Goal: Task Accomplishment & Management: Complete application form

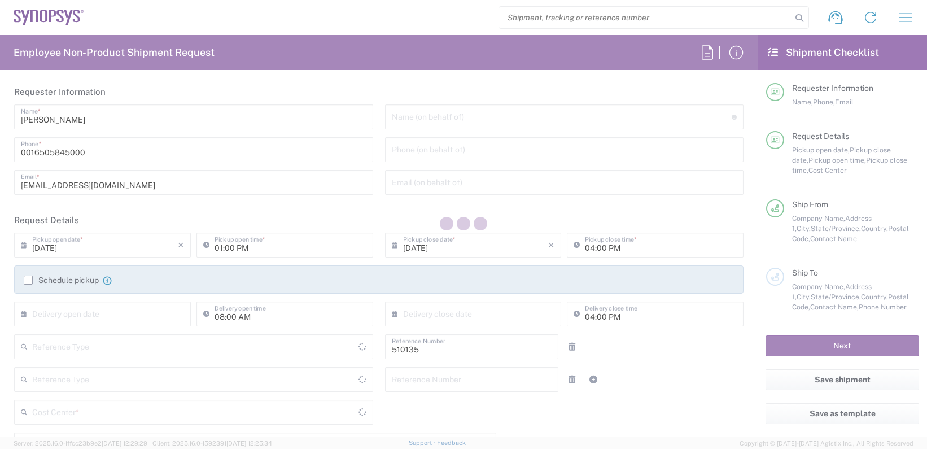
type input "Department"
type input "Delivered at Place"
type input "US01, SDG, OS, Eng 510135"
type input "[GEOGRAPHIC_DATA]"
type input "[US_STATE]"
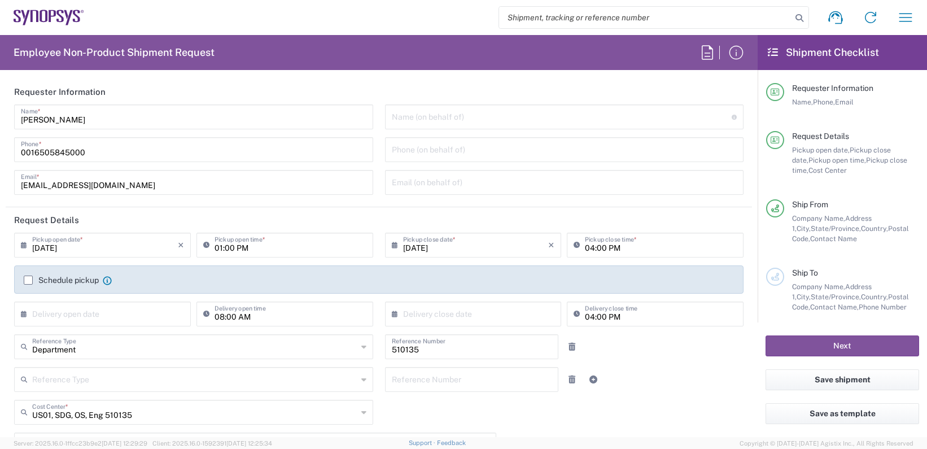
type input "[GEOGRAPHIC_DATA]"
type input "[GEOGRAPHIC_DATA] US8K"
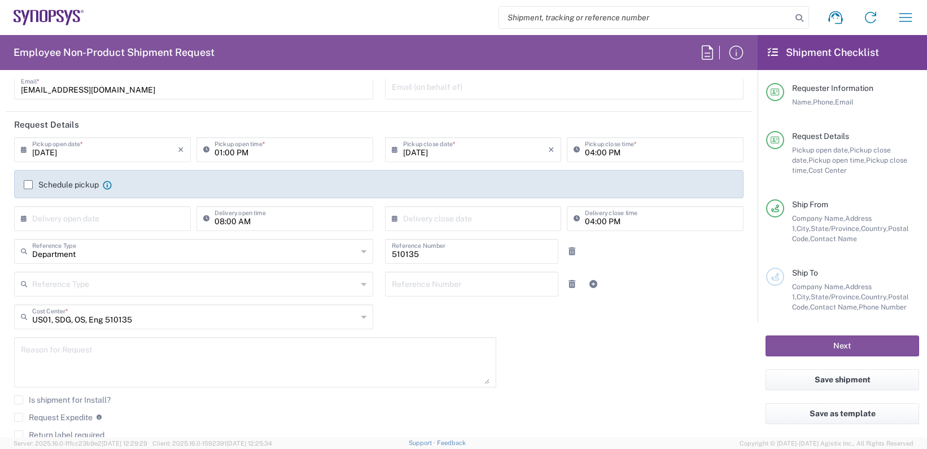
scroll to position [113, 0]
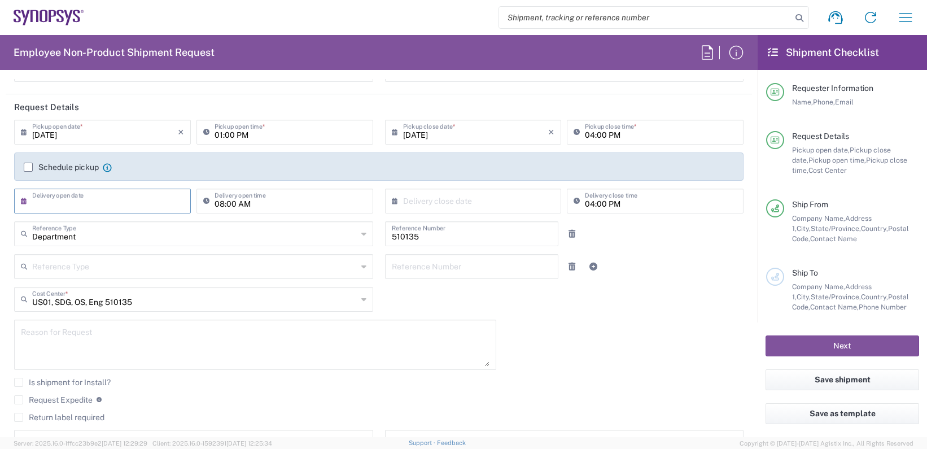
click at [111, 200] on input "text" at bounding box center [105, 200] width 146 height 20
click at [116, 287] on span "14" at bounding box center [120, 287] width 16 height 16
type input "08/14/2025"
click at [146, 134] on input "08/13/2025" at bounding box center [105, 131] width 146 height 20
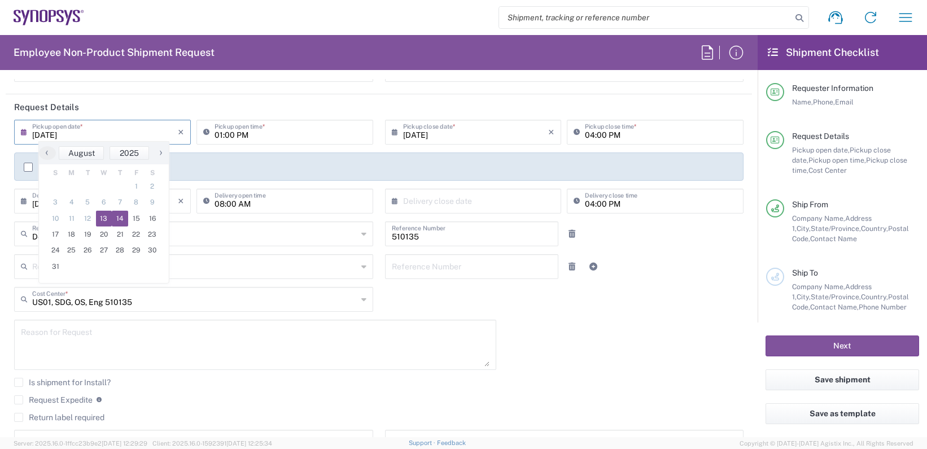
click at [121, 214] on span "14" at bounding box center [120, 218] width 16 height 16
type input "08/14/2025"
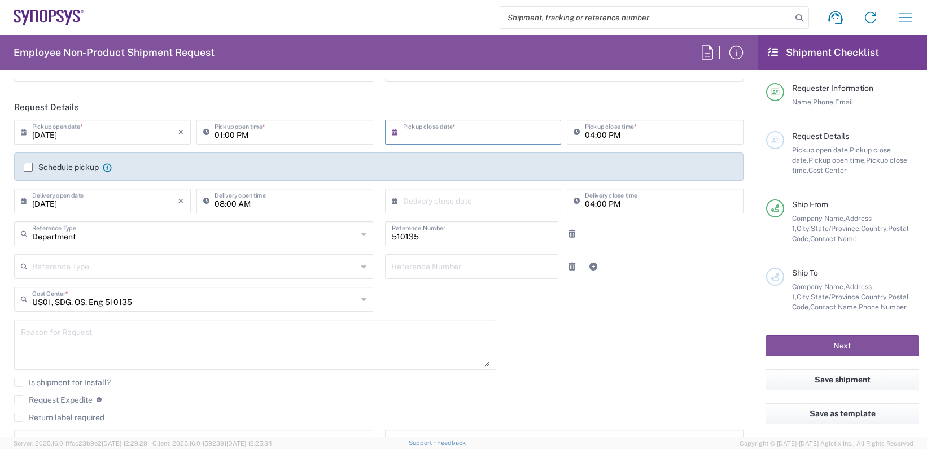
click at [437, 130] on input "text" at bounding box center [476, 131] width 146 height 20
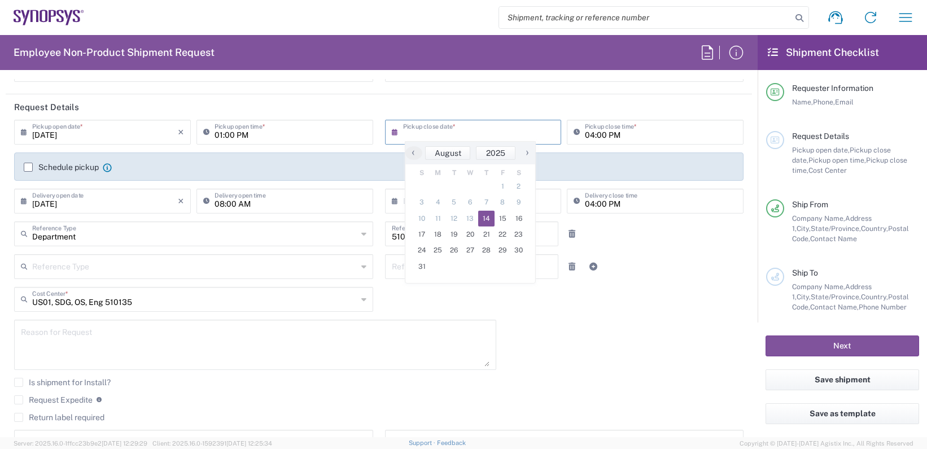
click at [481, 220] on span "14" at bounding box center [486, 218] width 16 height 16
type input "08/14/2025"
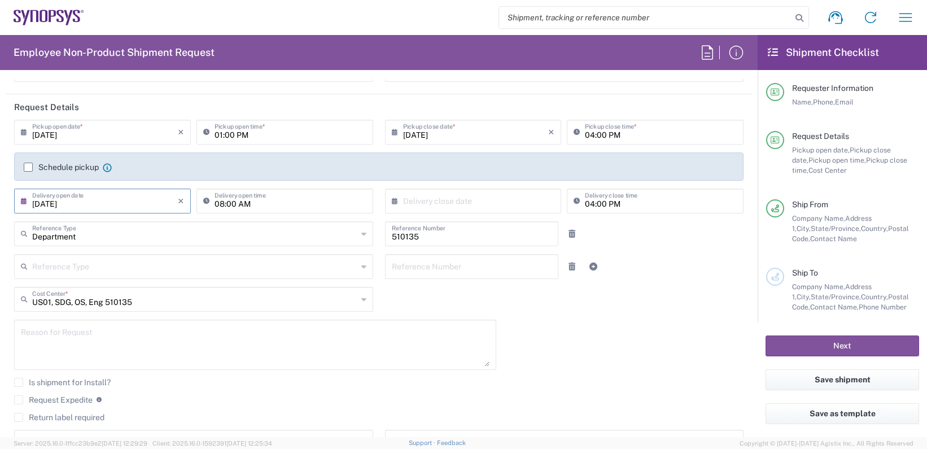
click at [98, 207] on input "08/14/2025" at bounding box center [105, 200] width 146 height 20
click at [104, 302] on span "20" at bounding box center [104, 303] width 16 height 16
type input "08/20/2025"
click at [441, 200] on input "text" at bounding box center [476, 200] width 146 height 20
click at [468, 302] on span "20" at bounding box center [470, 303] width 16 height 16
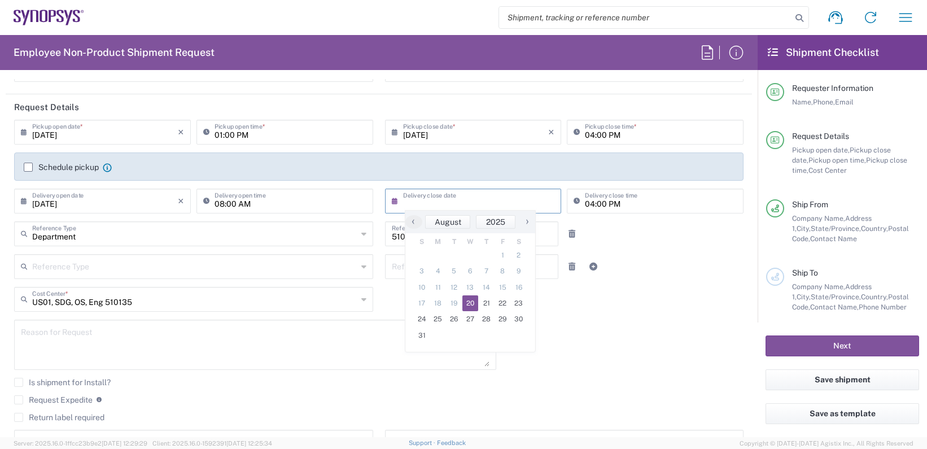
type input "08/20/2025"
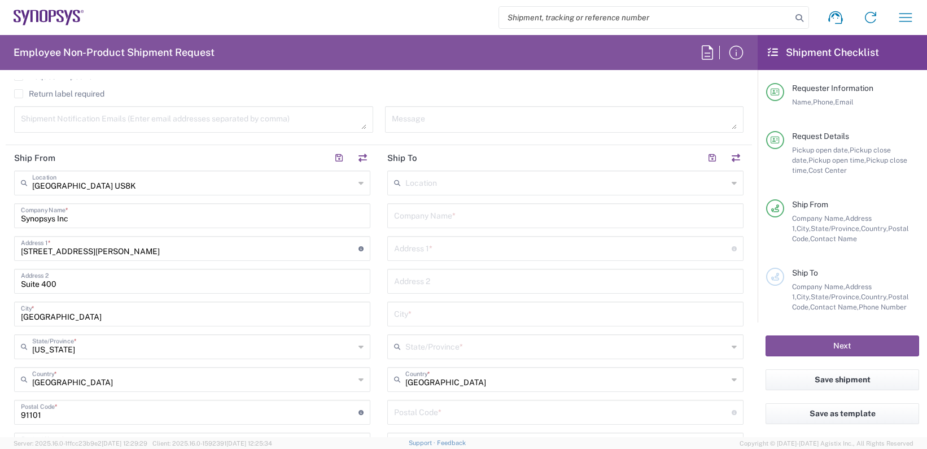
scroll to position [451, 0]
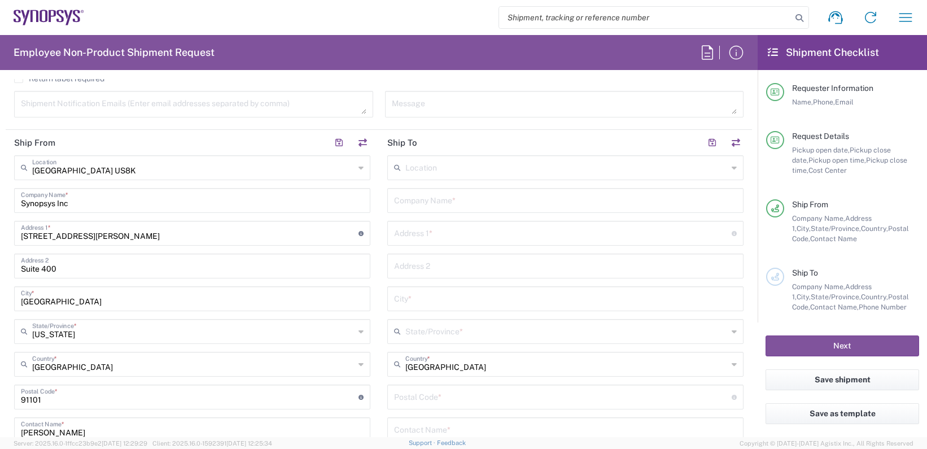
click at [454, 166] on input "text" at bounding box center [566, 167] width 322 height 20
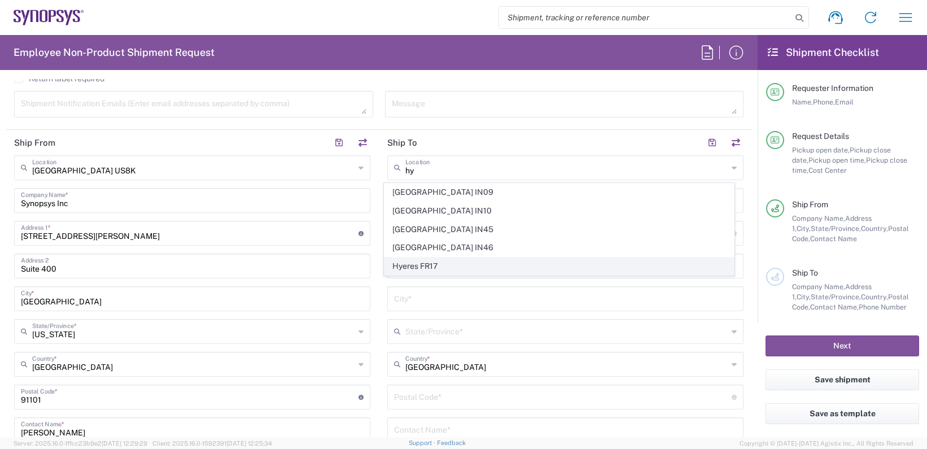
click at [408, 261] on span "Hyeres FR17" at bounding box center [559, 265] width 350 height 17
type input "Hyeres FR17"
type input "SYNOPSYS EMULATION AND VERIFICATION"
type input "1128 ROUTE DE TOULON"
type input "POLE D'ACTIVITE HYEROIS"
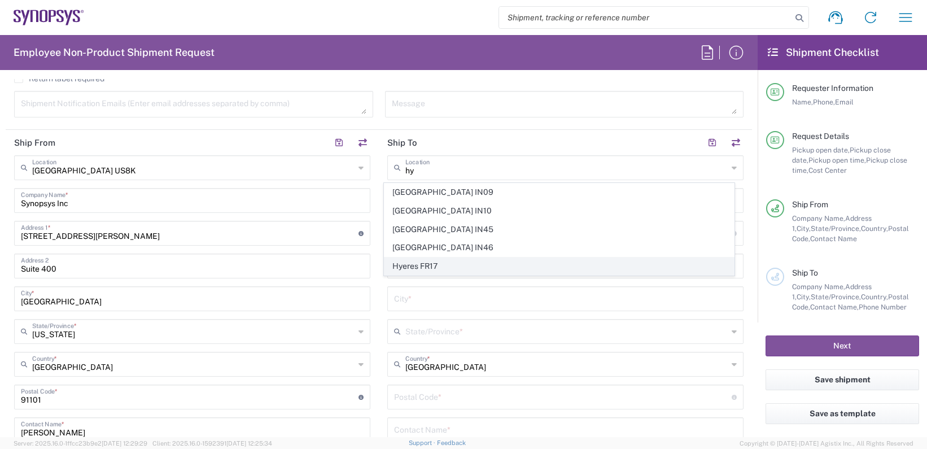
type input "Hyeres"
type input "France"
type input "83400"
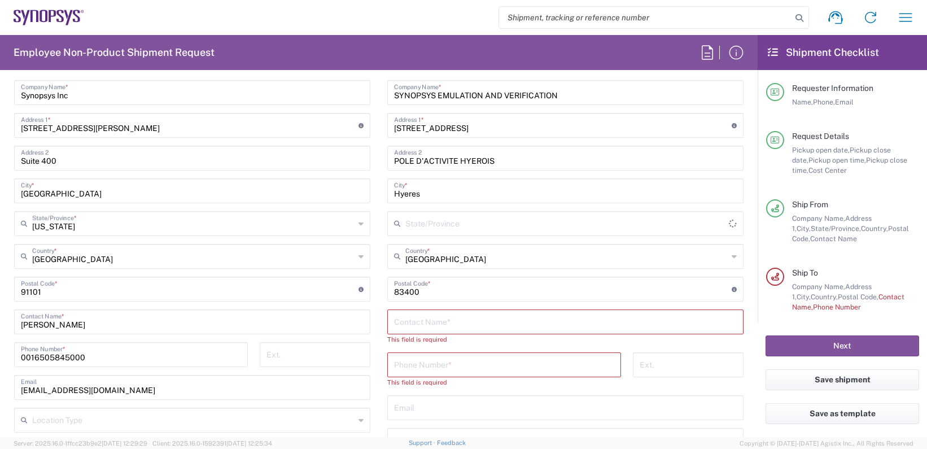
scroll to position [564, 0]
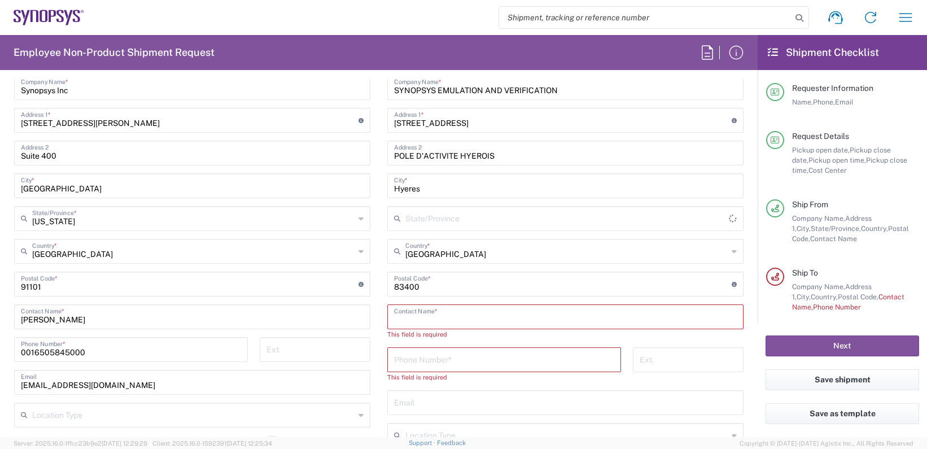
click at [463, 313] on input "text" at bounding box center [565, 316] width 343 height 20
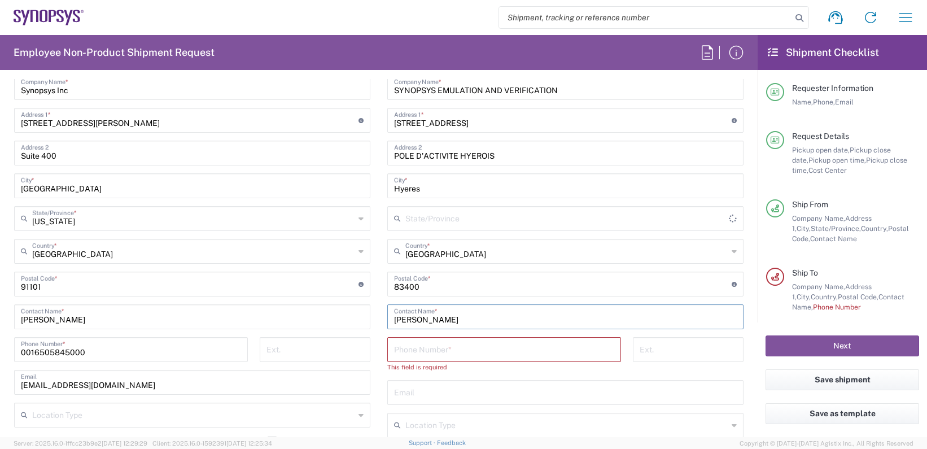
type input "Quentin Kupermann"
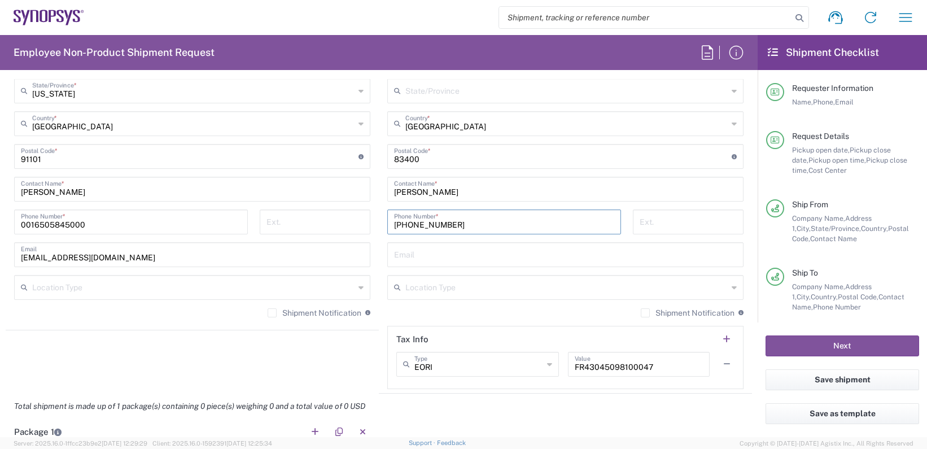
scroll to position [734, 0]
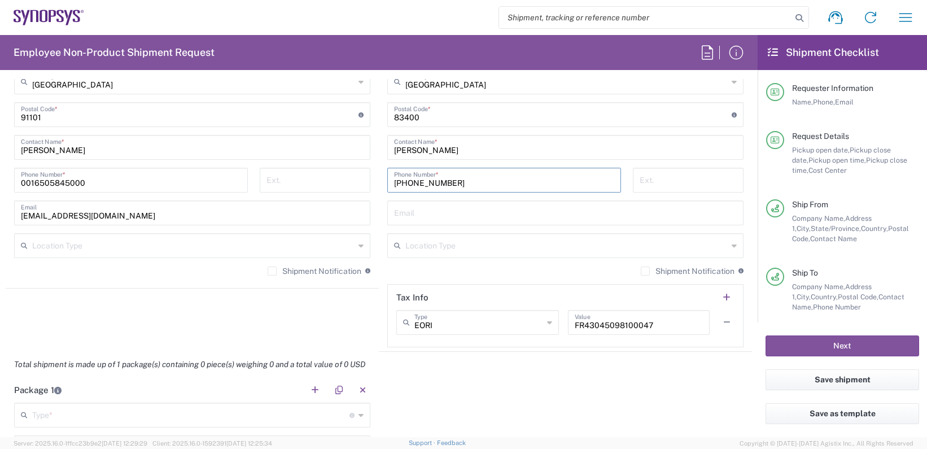
click at [459, 182] on input "650-584-5000" at bounding box center [504, 179] width 220 height 20
drag, startPoint x: 459, startPoint y: 182, endPoint x: 356, endPoint y: 180, distance: 102.7
click at [356, 180] on div "Ship From Pasadena US8K Location Pasadena US8K Aachen DE04 Agrate Brianza IT01 …" at bounding box center [379, 100] width 746 height 504
paste input "+33.4.57.60.99.15"
type input "+33-4-57-60-99-15"
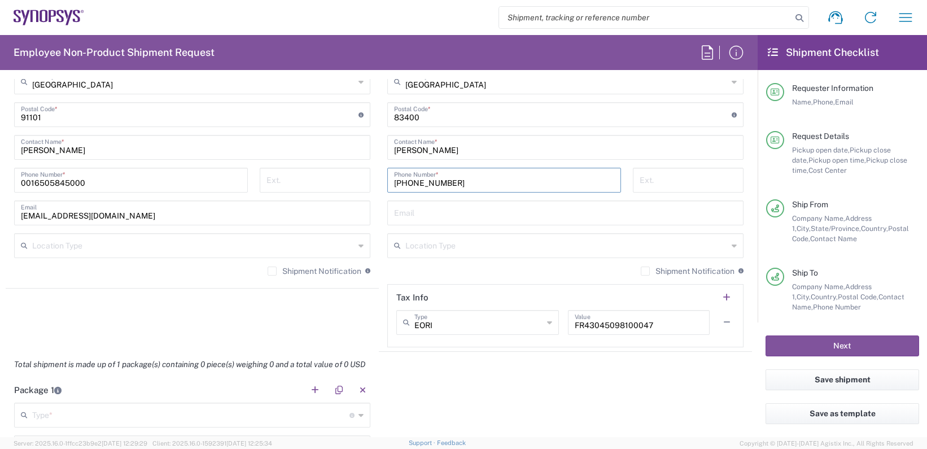
click at [450, 247] on input "text" at bounding box center [566, 245] width 322 height 20
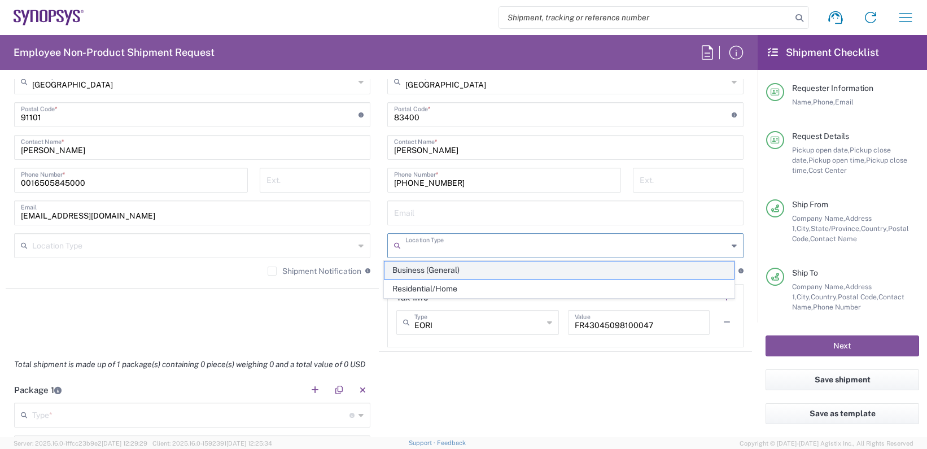
click at [432, 269] on span "Business (General)" at bounding box center [559, 269] width 350 height 17
type input "Business (General)"
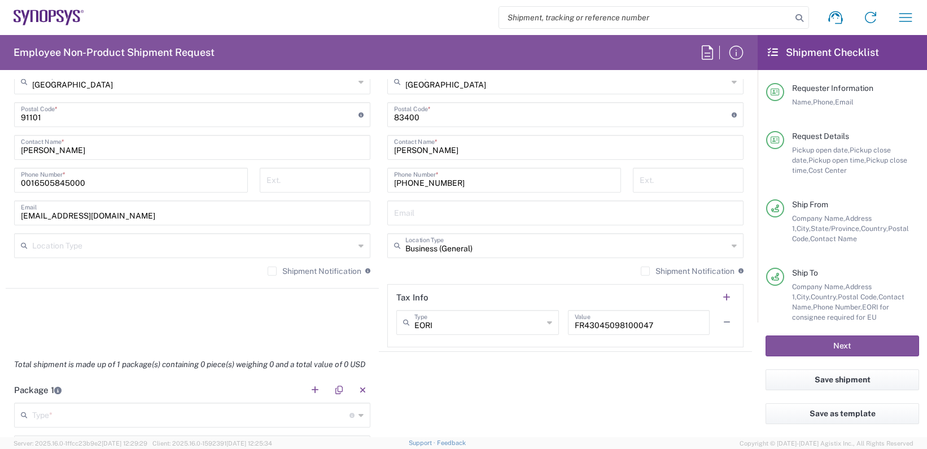
click at [289, 245] on input "text" at bounding box center [193, 245] width 322 height 20
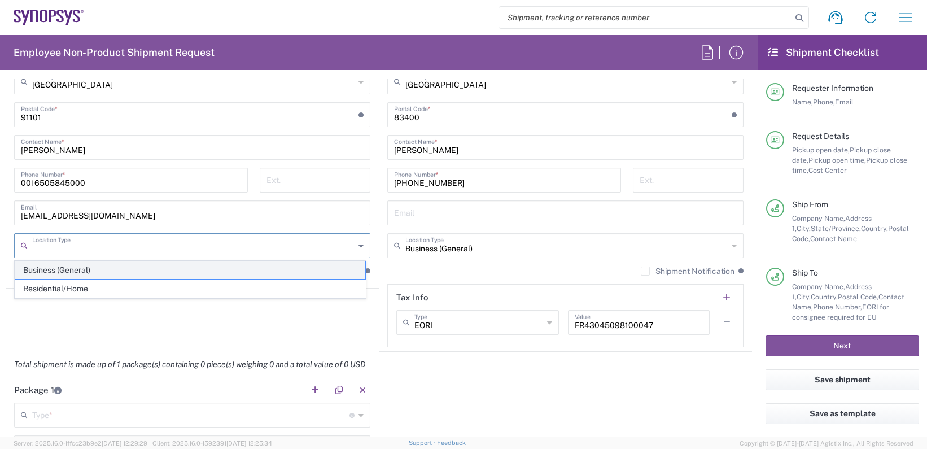
click at [186, 265] on span "Business (General)" at bounding box center [190, 269] width 350 height 17
type input "Business (General)"
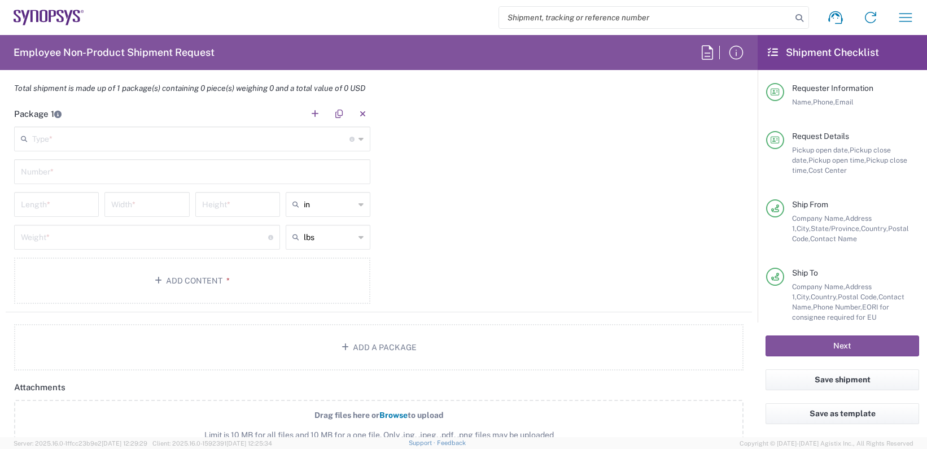
scroll to position [1016, 0]
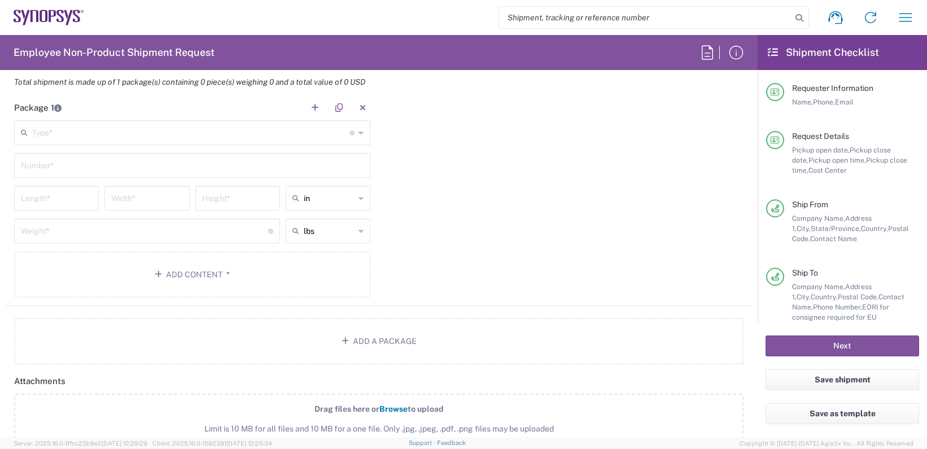
click at [139, 133] on input "text" at bounding box center [190, 132] width 317 height 20
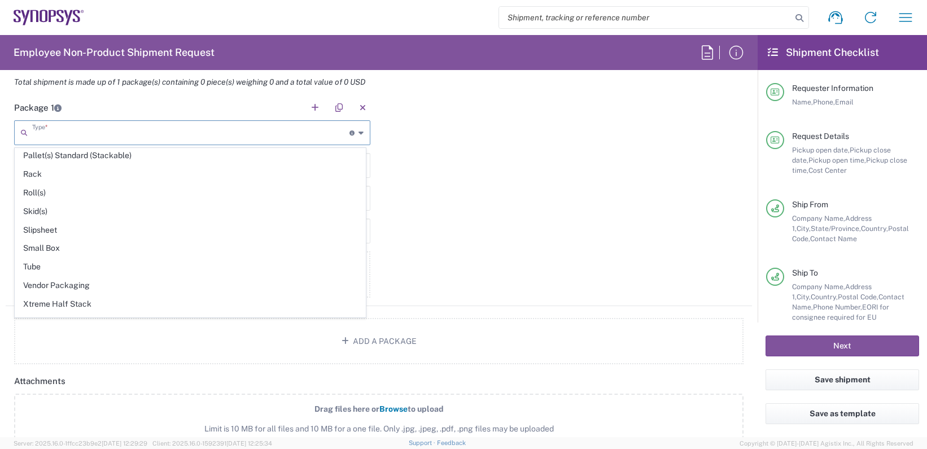
scroll to position [534, 0]
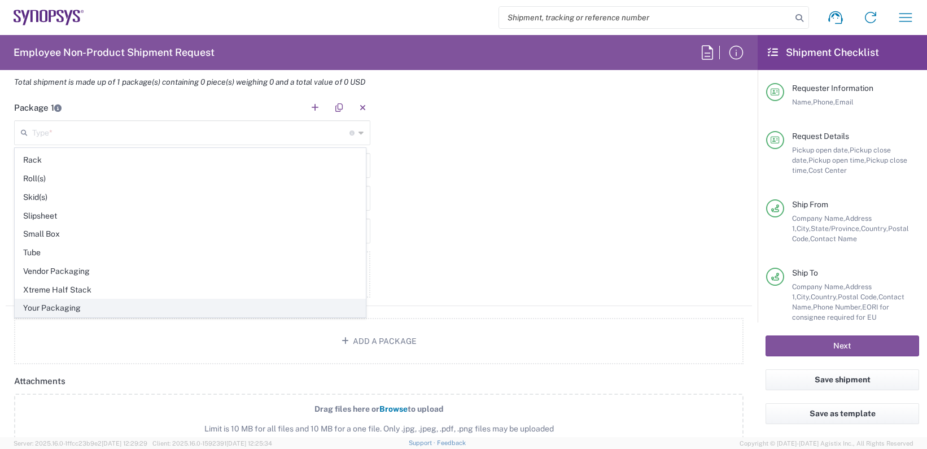
click at [58, 309] on span "Your Packaging" at bounding box center [190, 307] width 350 height 17
type input "Your Packaging"
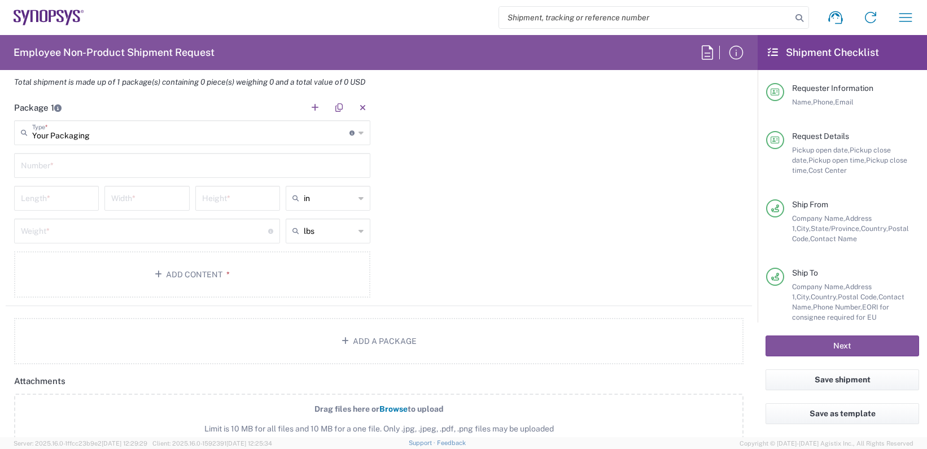
click at [185, 164] on input "text" at bounding box center [192, 165] width 343 height 20
type input "1"
type input "10"
type input "18"
type input "14"
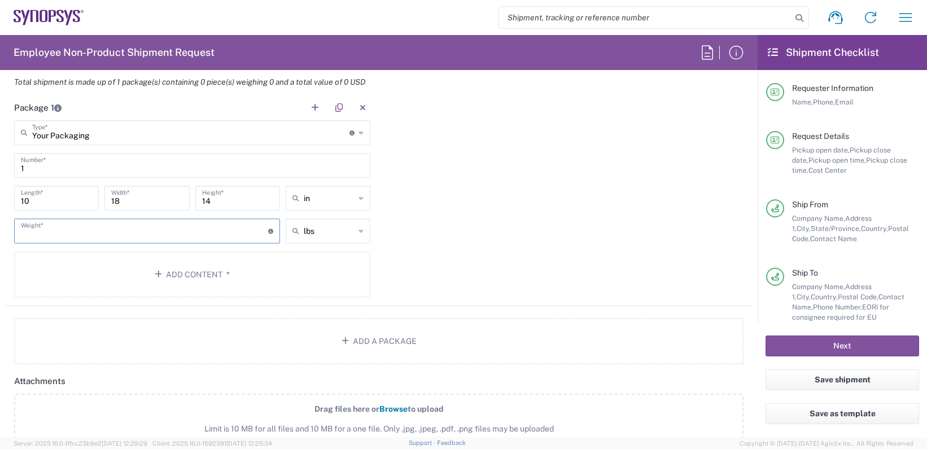
click at [107, 235] on input "number" at bounding box center [144, 230] width 247 height 20
type input "1"
click at [192, 278] on button "Add Content *" at bounding box center [192, 274] width 356 height 46
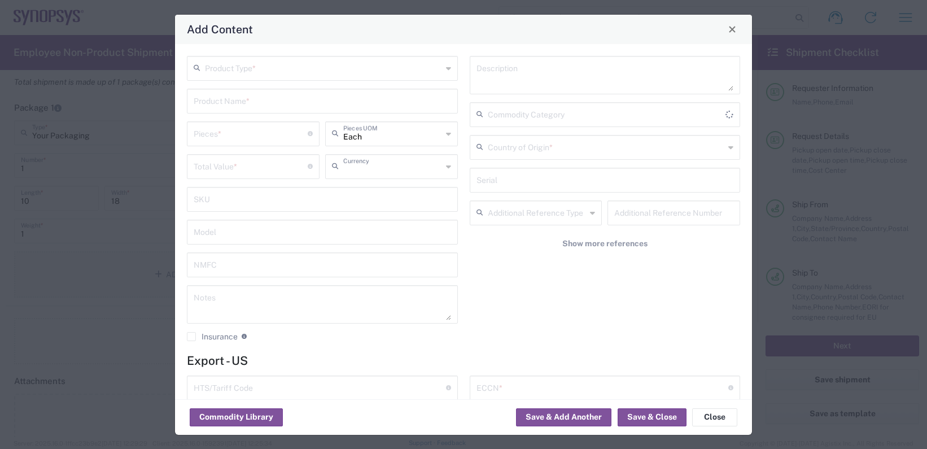
type input "US Dollar"
click at [281, 71] on input "text" at bounding box center [323, 68] width 237 height 20
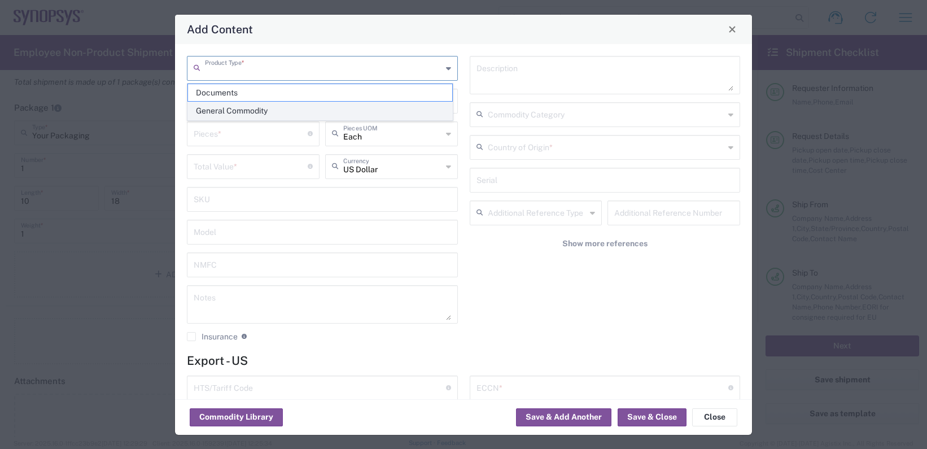
click at [242, 113] on span "General Commodity" at bounding box center [320, 110] width 264 height 17
type input "General Commodity"
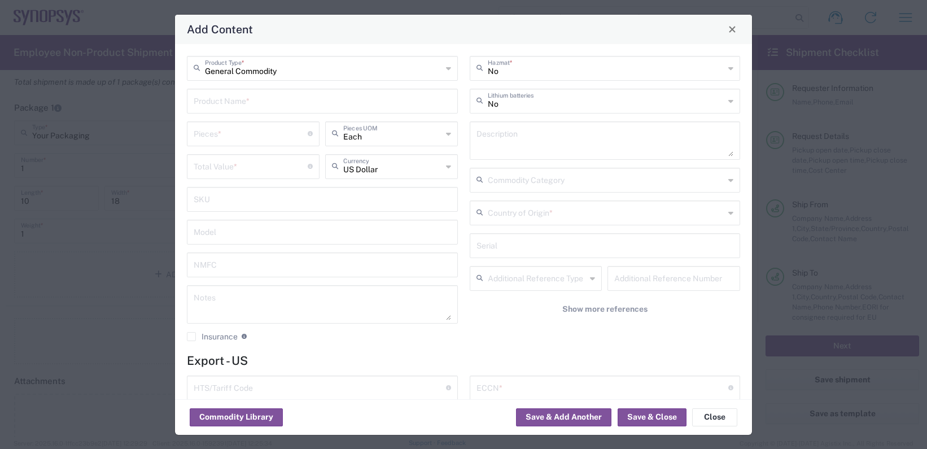
click at [243, 103] on input "text" at bounding box center [322, 100] width 257 height 20
drag, startPoint x: 198, startPoint y: 102, endPoint x: 349, endPoint y: 106, distance: 151.3
click at [349, 106] on input "Panel for Kindle Devices" at bounding box center [322, 100] width 257 height 20
type input "P"
type input "Displays for Kindle devices"
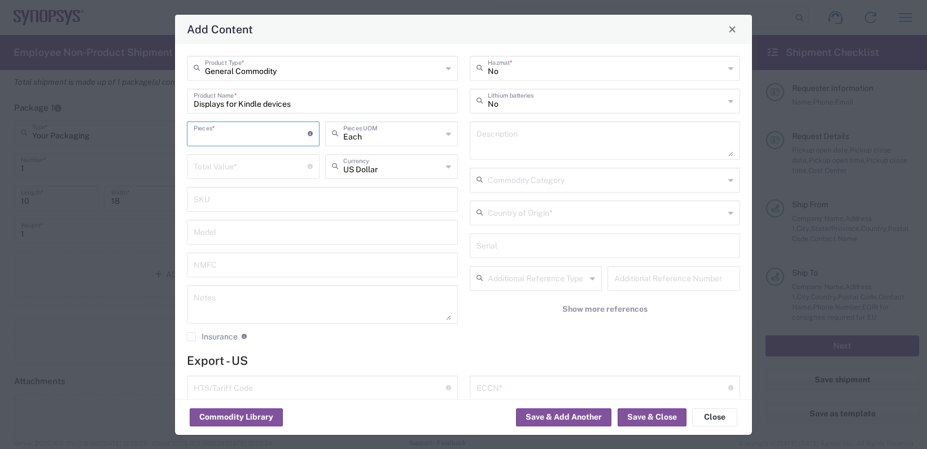
click at [277, 135] on input "number" at bounding box center [251, 133] width 114 height 20
type input "2"
click at [261, 172] on input "number" at bounding box center [251, 166] width 114 height 20
type input "10"
click at [578, 217] on input "text" at bounding box center [606, 212] width 237 height 20
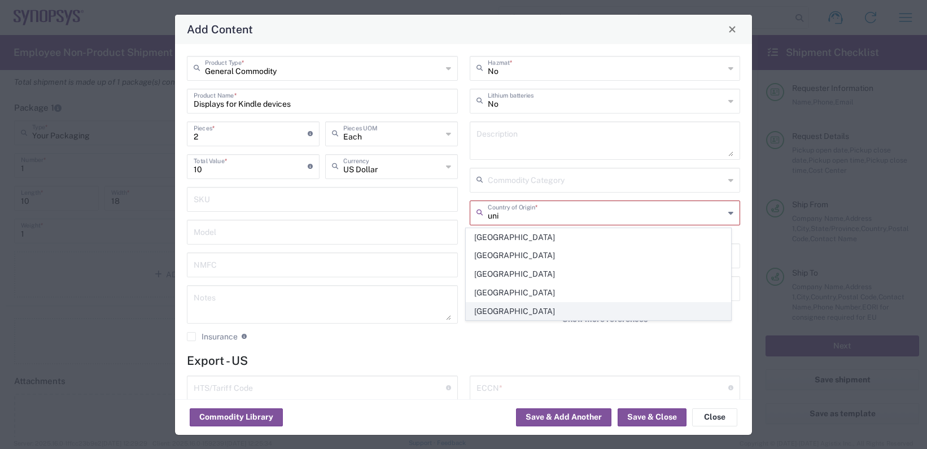
click at [494, 309] on span "United States" at bounding box center [598, 310] width 264 height 17
type input "United States"
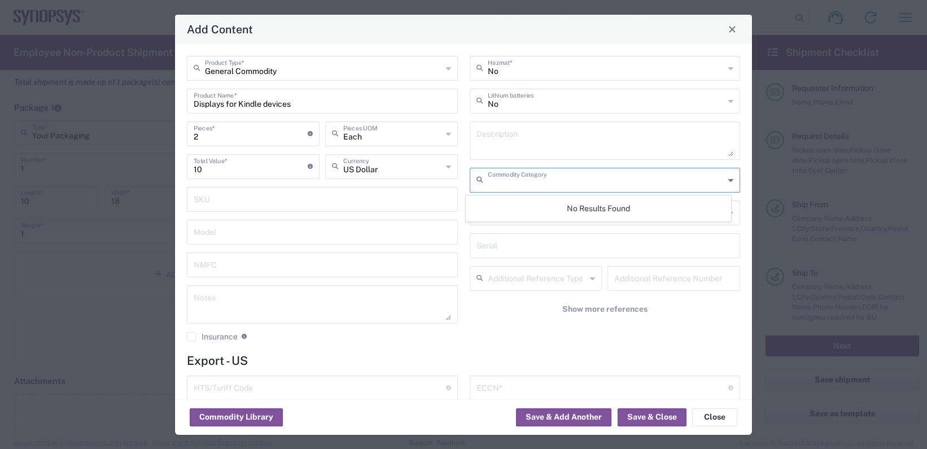
click at [586, 186] on input "text" at bounding box center [606, 179] width 237 height 20
click at [728, 181] on icon at bounding box center [730, 180] width 5 height 18
type input "E"
click at [502, 387] on input "text" at bounding box center [602, 387] width 252 height 20
type input "EAR99"
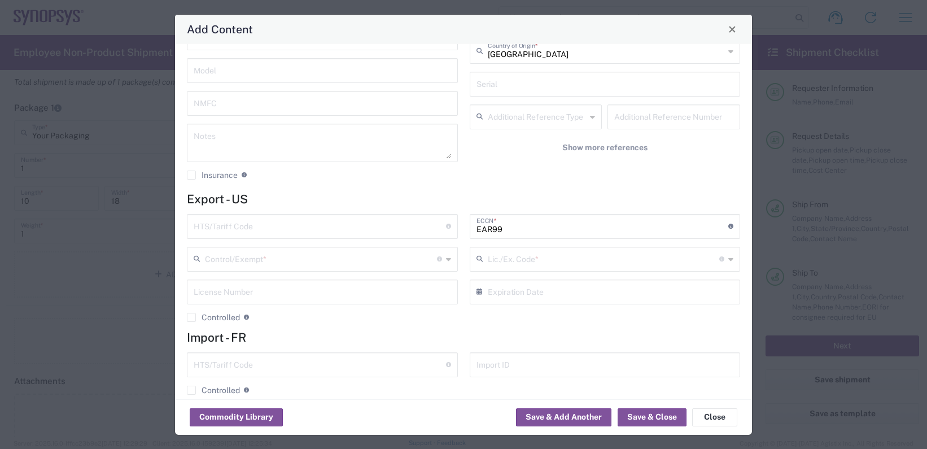
scroll to position [177, 0]
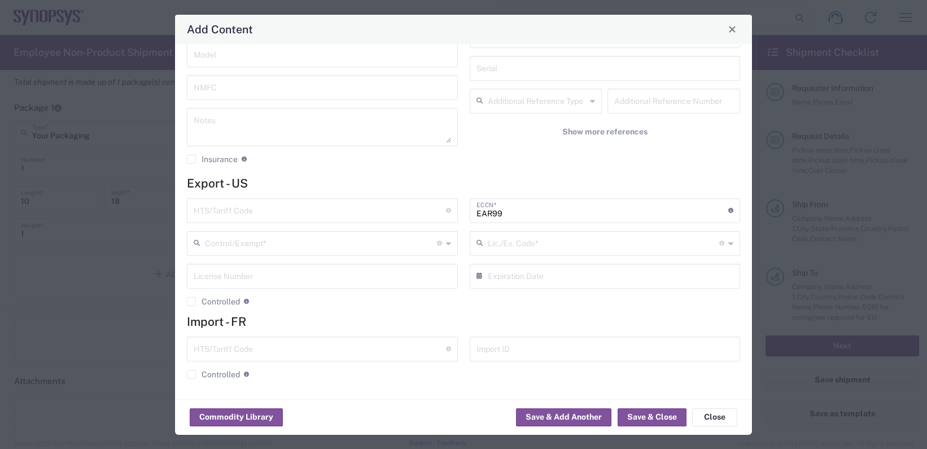
click at [446, 244] on icon at bounding box center [448, 243] width 5 height 18
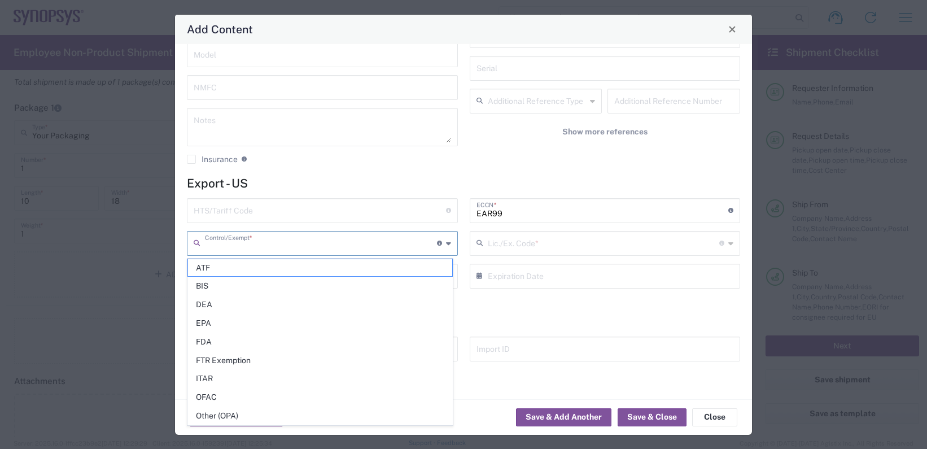
click at [717, 307] on div "EAR99 ECCN * Obtain ECCN from vendor if product is purchased. Export Control Cl…" at bounding box center [604, 256] width 283 height 116
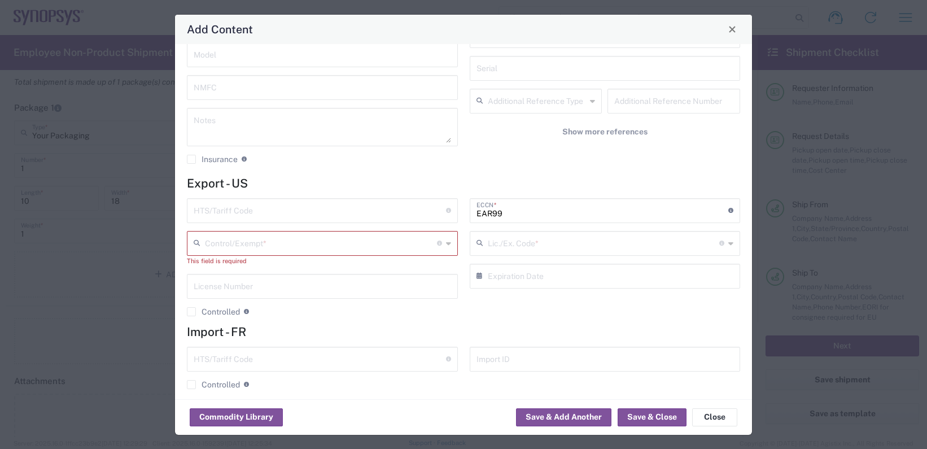
click at [446, 244] on icon at bounding box center [448, 243] width 5 height 18
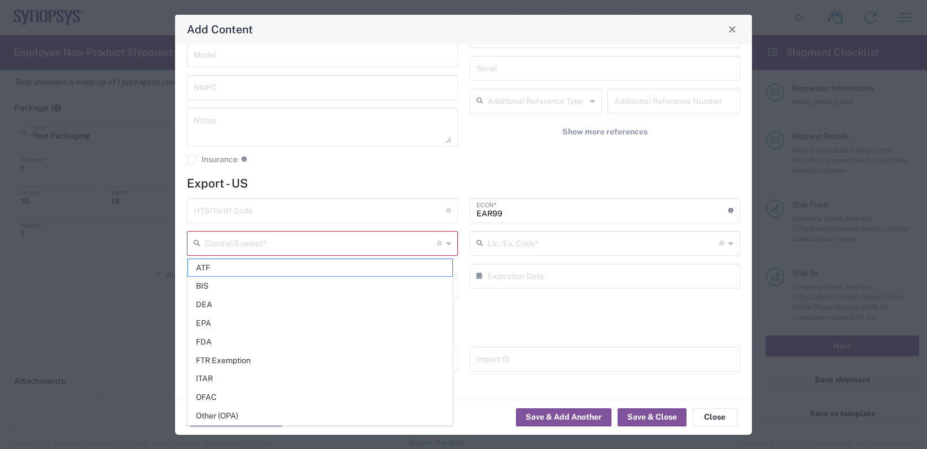
click at [609, 308] on div "EAR99 ECCN * Obtain ECCN from vendor if product is purchased. Export Control Cl…" at bounding box center [604, 261] width 283 height 126
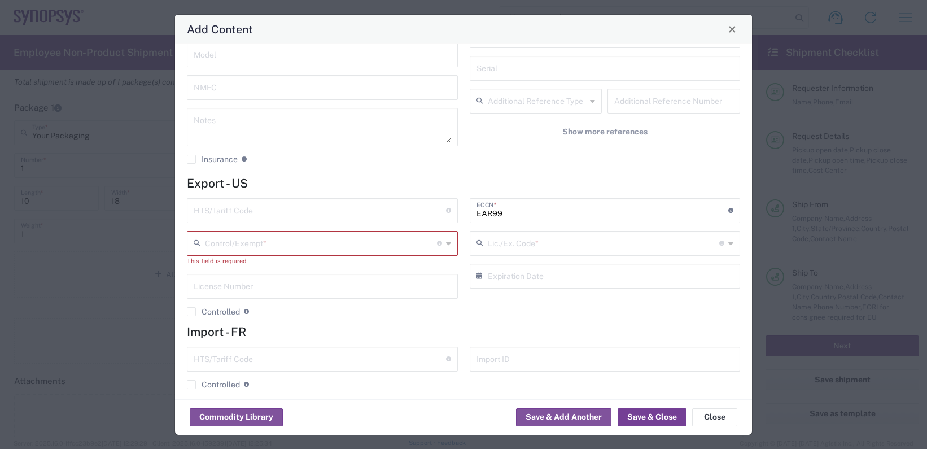
click at [631, 418] on button "Save & Close" at bounding box center [651, 417] width 69 height 18
click at [728, 243] on icon at bounding box center [730, 243] width 5 height 18
type input "8"
type input "a"
type input "b"
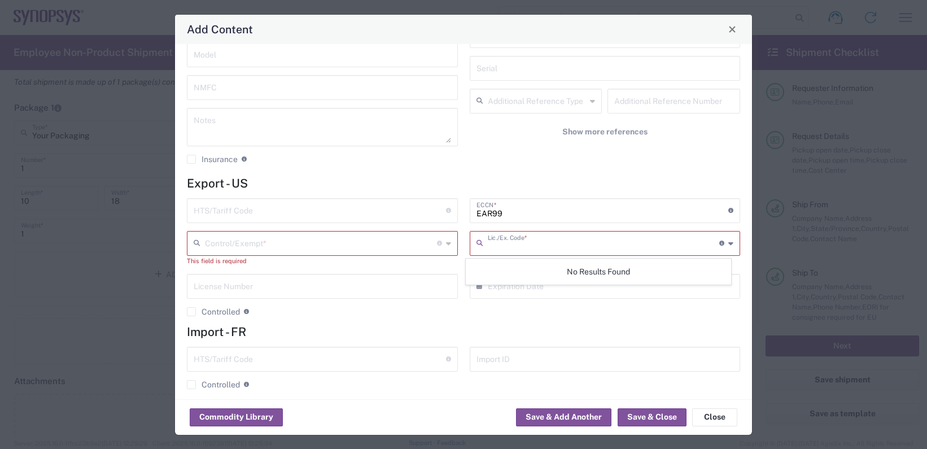
type input "j"
type input "h"
click at [719, 243] on icon at bounding box center [721, 242] width 5 height 5
click at [675, 310] on div "EAR99 ECCN * Obtain ECCN from vendor if product is purchased. Export Control Cl…" at bounding box center [604, 261] width 283 height 126
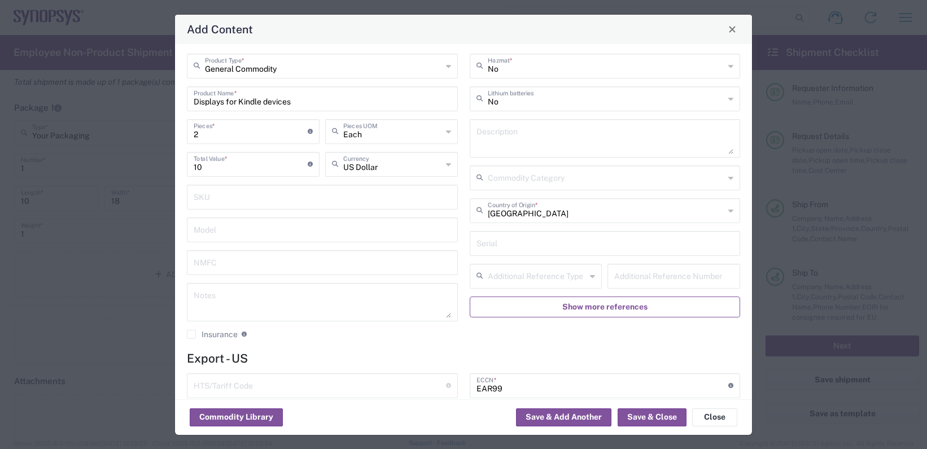
scroll to position [0, 0]
click at [589, 309] on span "Show more references" at bounding box center [604, 309] width 85 height 11
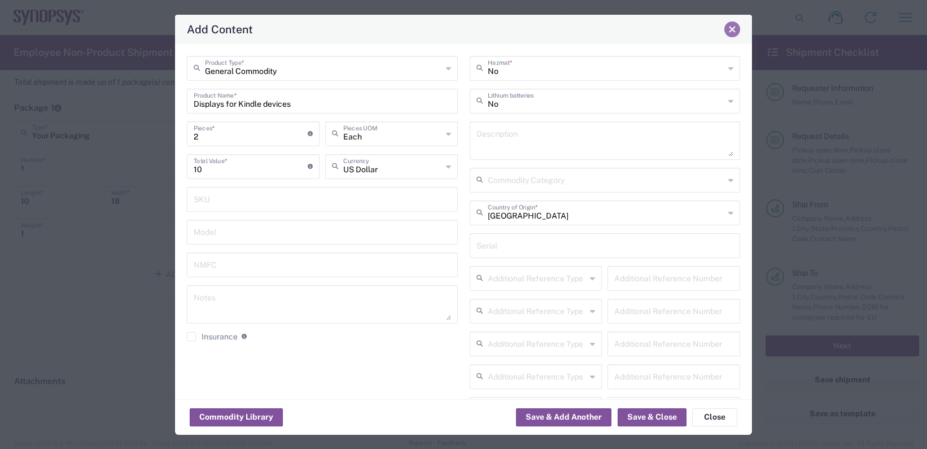
click at [732, 29] on span "Close" at bounding box center [732, 29] width 8 height 8
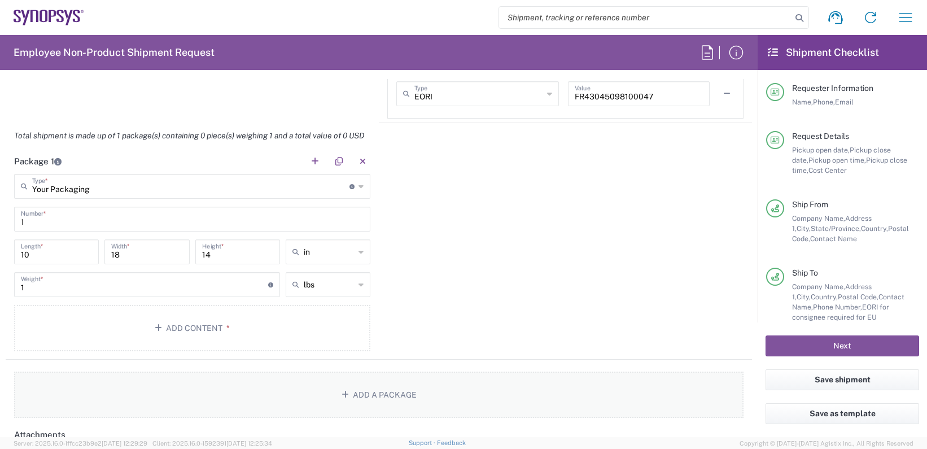
scroll to position [903, 0]
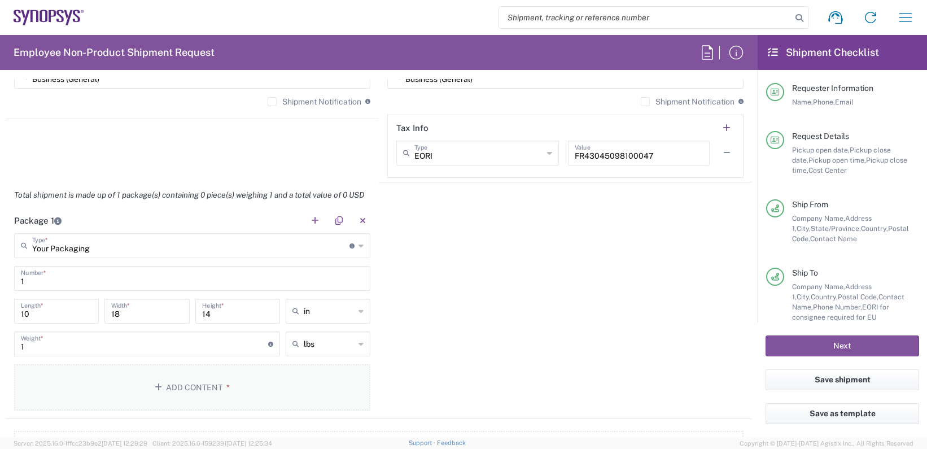
click at [165, 384] on button "Add Content *" at bounding box center [192, 387] width 356 height 46
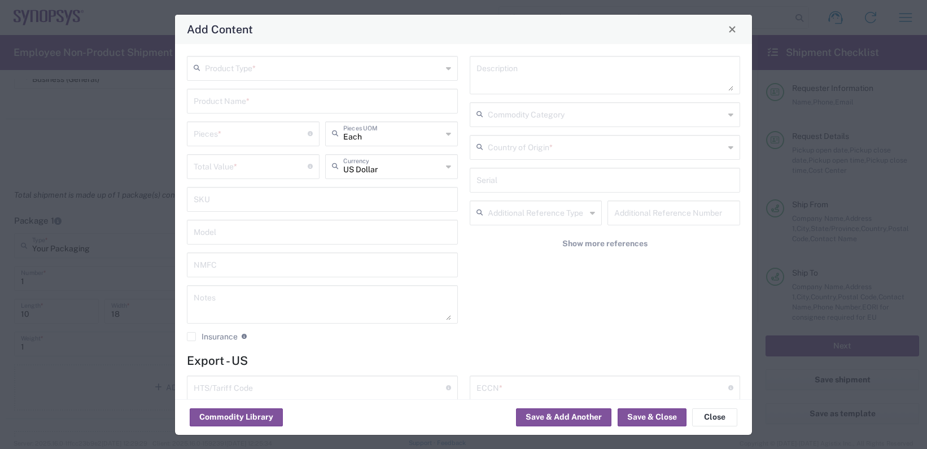
click at [446, 70] on icon at bounding box center [448, 68] width 5 height 18
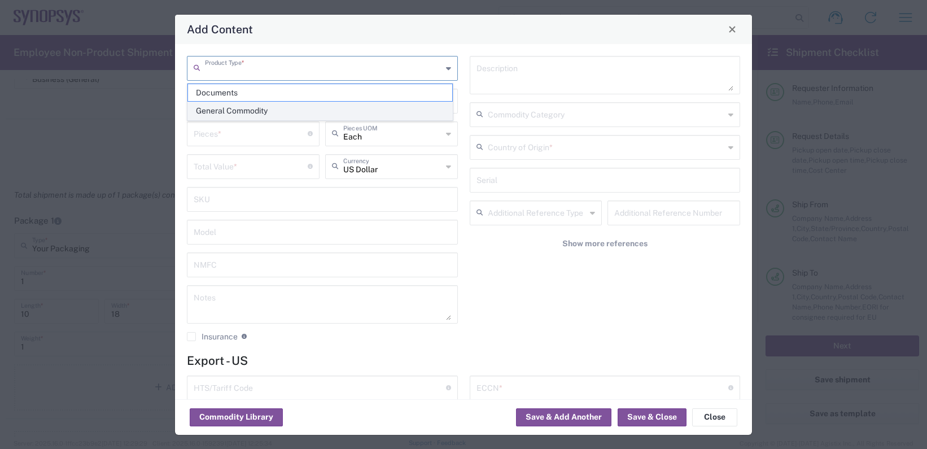
click at [227, 110] on span "General Commodity" at bounding box center [320, 110] width 264 height 17
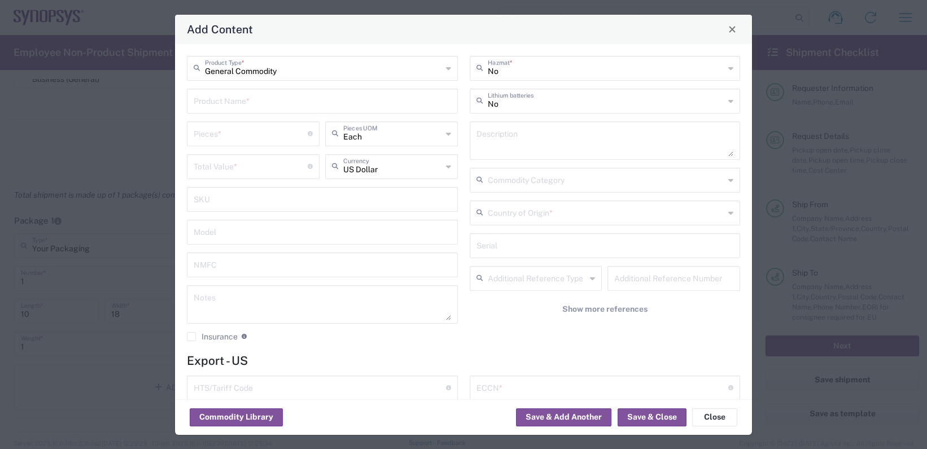
click at [446, 68] on icon at bounding box center [448, 68] width 5 height 18
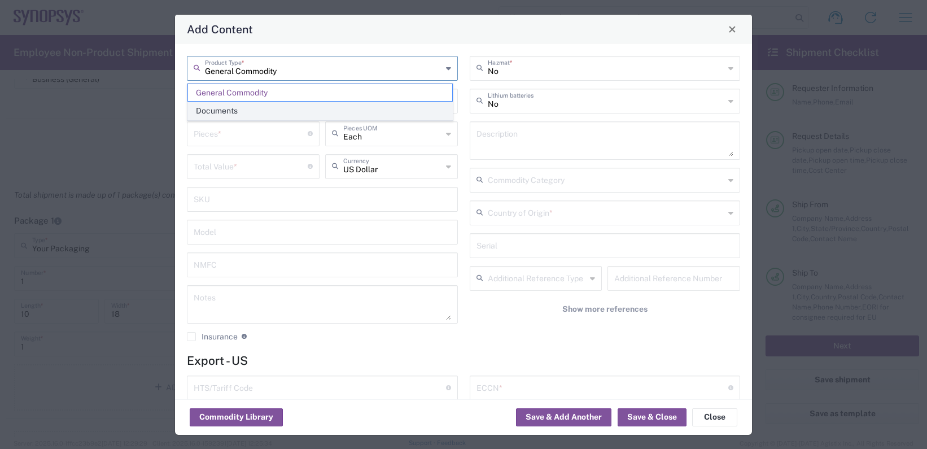
click at [256, 106] on span "Documents" at bounding box center [320, 110] width 264 height 17
type input "Documents"
type input "1"
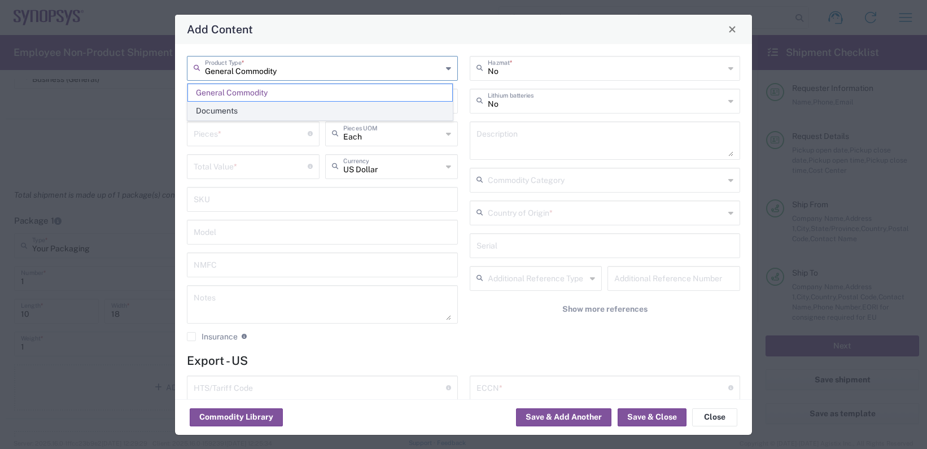
type textarea "Documents"
type input "United States"
type input "0000.00.0000"
type input "FTR Exemption"
type input "0000"
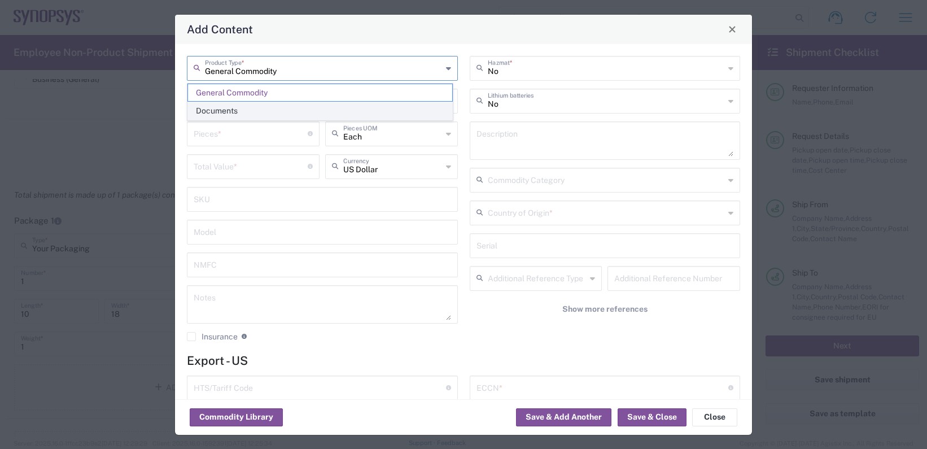
type input "0000.00.0000"
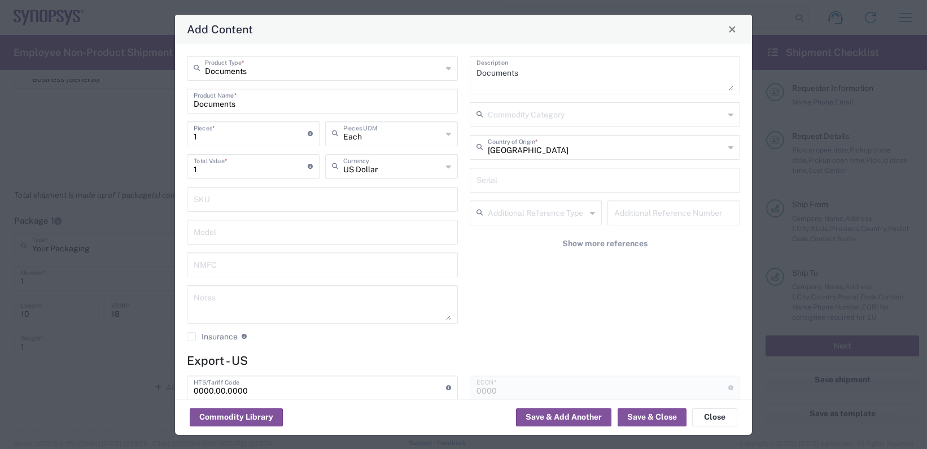
type input "30.37(a)"
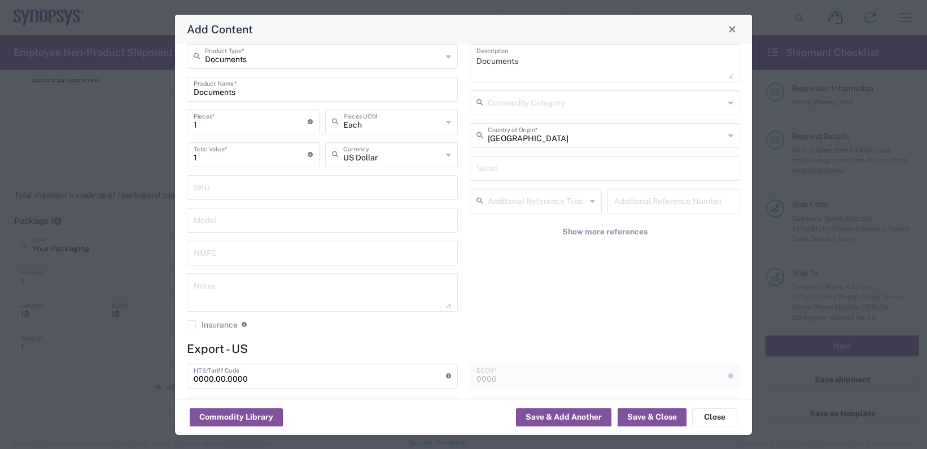
scroll to position [0, 0]
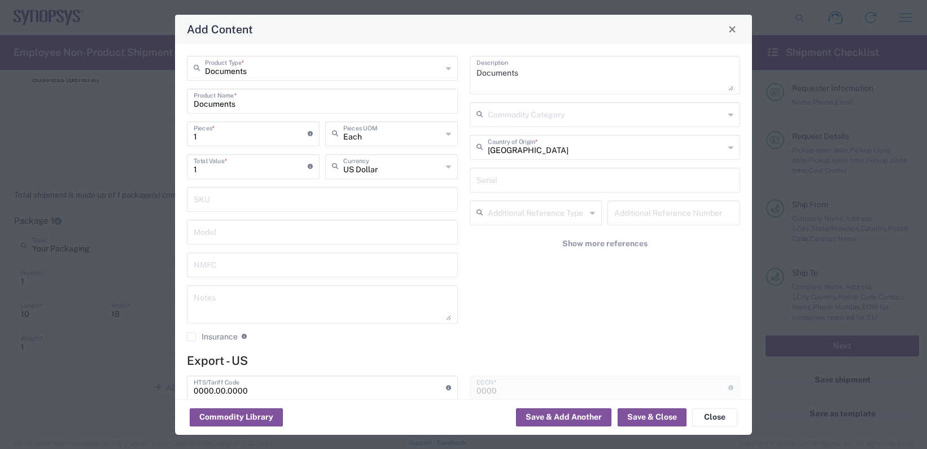
click at [446, 68] on icon at bounding box center [448, 68] width 5 height 18
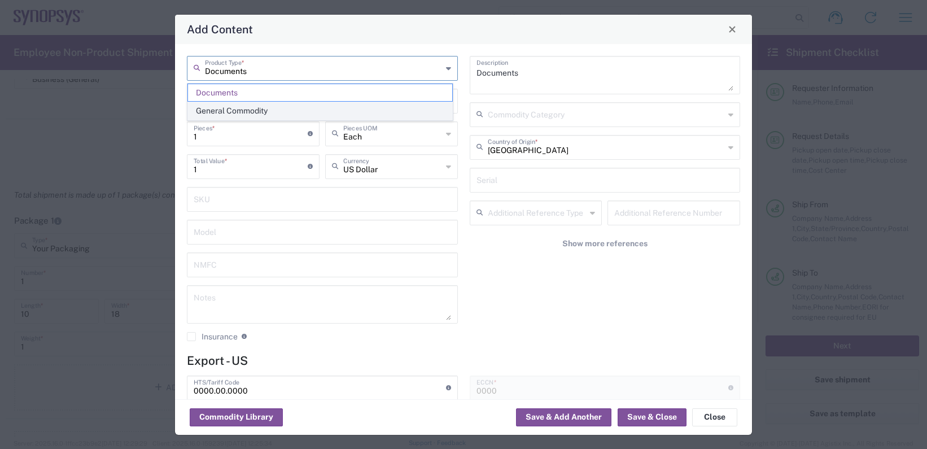
click at [250, 113] on span "General Commodity" at bounding box center [320, 110] width 264 height 17
type input "General Commodity"
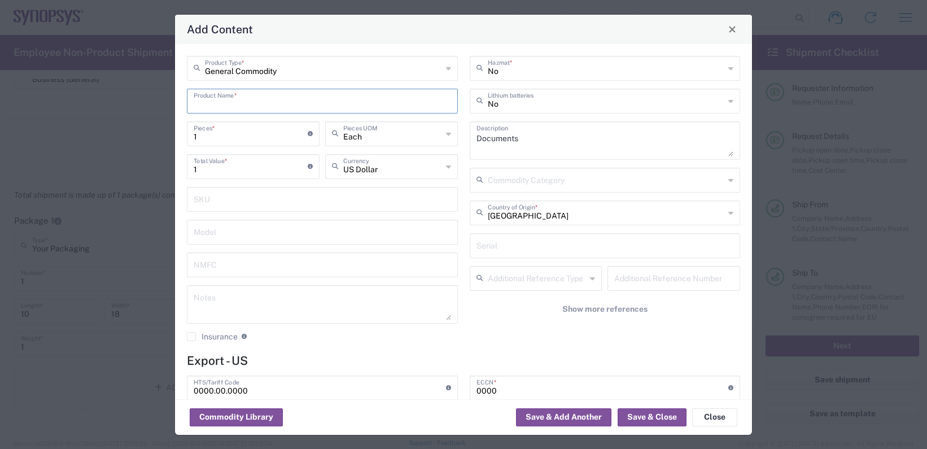
click at [248, 104] on input "text" at bounding box center [322, 100] width 257 height 20
type input "Samples of displays for Kindle devices"
click at [209, 139] on input "1" at bounding box center [251, 133] width 114 height 20
type input "2"
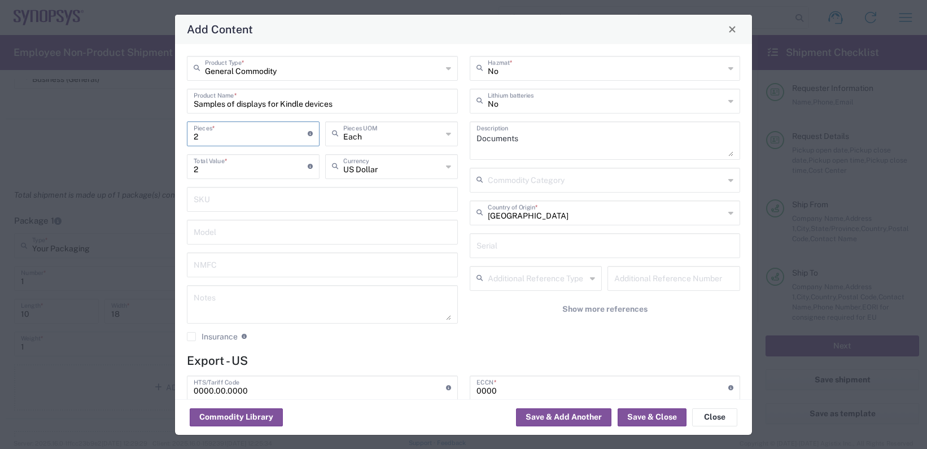
type input "2"
click at [230, 175] on input "2" at bounding box center [251, 166] width 114 height 20
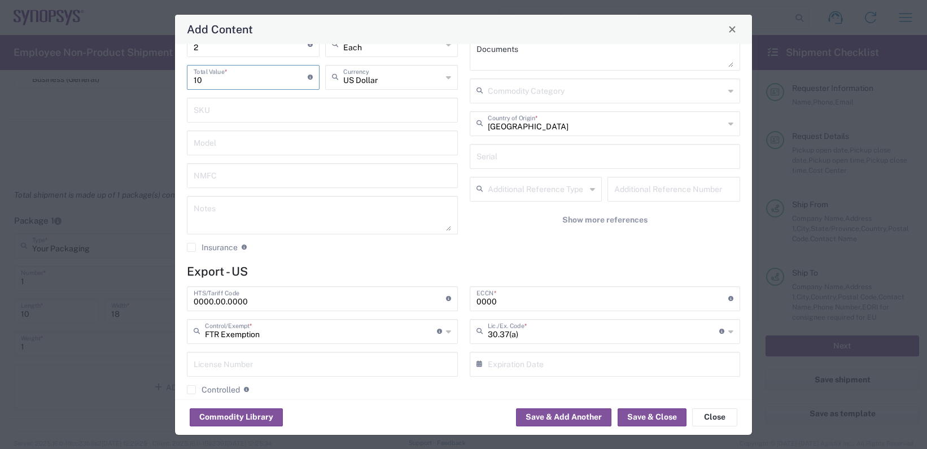
scroll to position [113, 0]
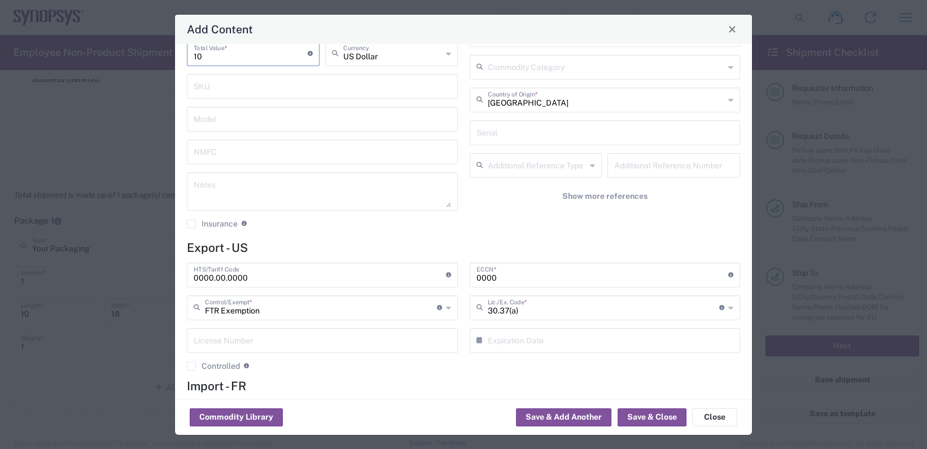
type input "10"
click at [245, 276] on input "0000.00.0000" at bounding box center [320, 274] width 252 height 20
drag, startPoint x: 245, startPoint y: 276, endPoint x: 179, endPoint y: 272, distance: 66.1
click at [179, 272] on div "General Commodity Product Type * Samples of displays for Kindle devices Product…" at bounding box center [463, 221] width 577 height 355
paste input "8524.19"
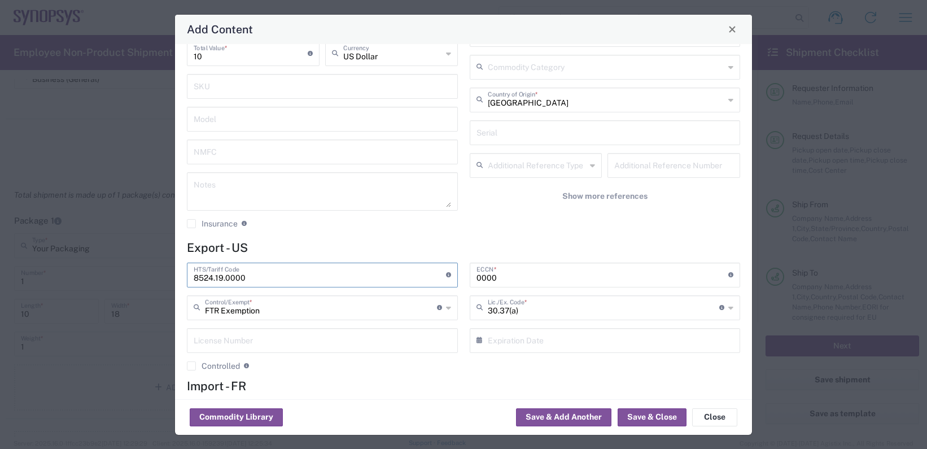
type input "8524.19.0000"
click at [631, 276] on input "0000" at bounding box center [602, 274] width 252 height 20
type input "0"
type input "EAR00"
click at [434, 370] on agx-checkbox-control "Controlled Governmental control of exports for statistical, strategic and suppl…" at bounding box center [322, 366] width 271 height 10
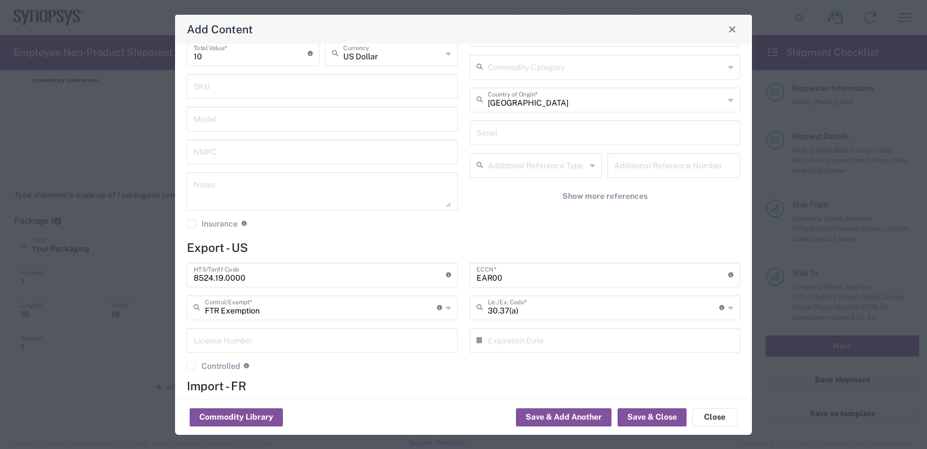
scroll to position [0, 0]
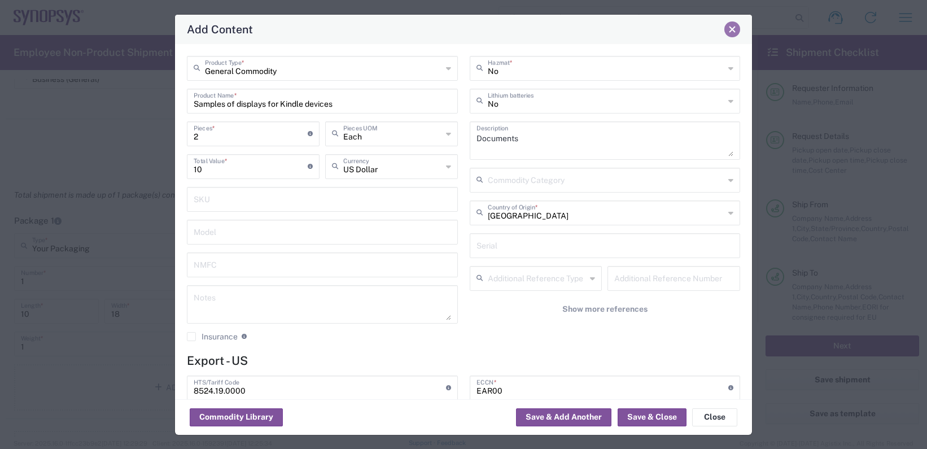
click at [734, 29] on span "Close" at bounding box center [732, 29] width 8 height 8
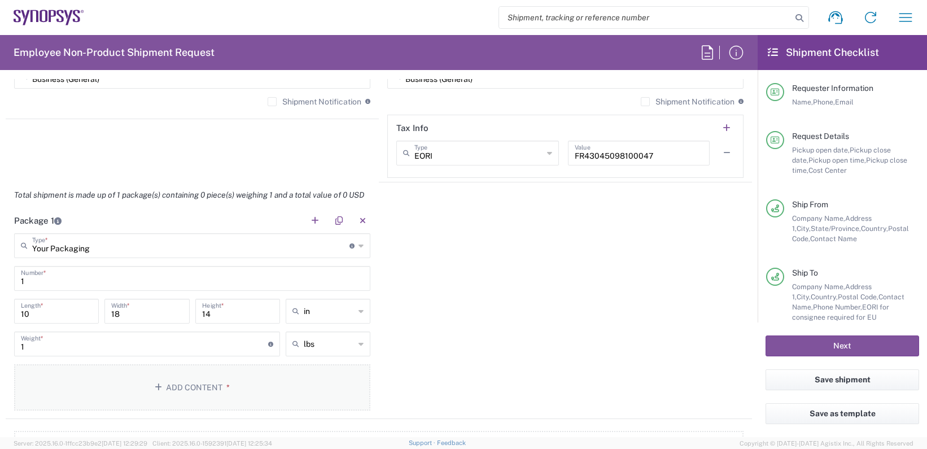
click at [148, 389] on button "Add Content *" at bounding box center [192, 387] width 356 height 46
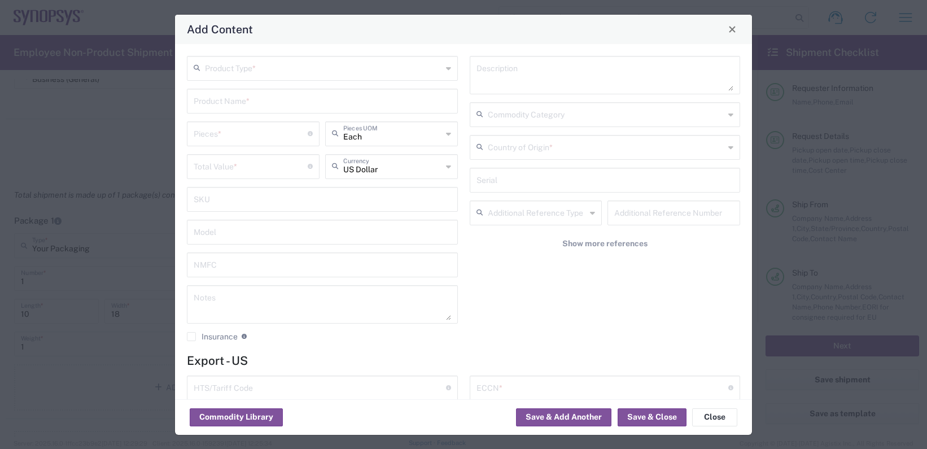
click at [447, 70] on div "Product Type *" at bounding box center [322, 68] width 271 height 25
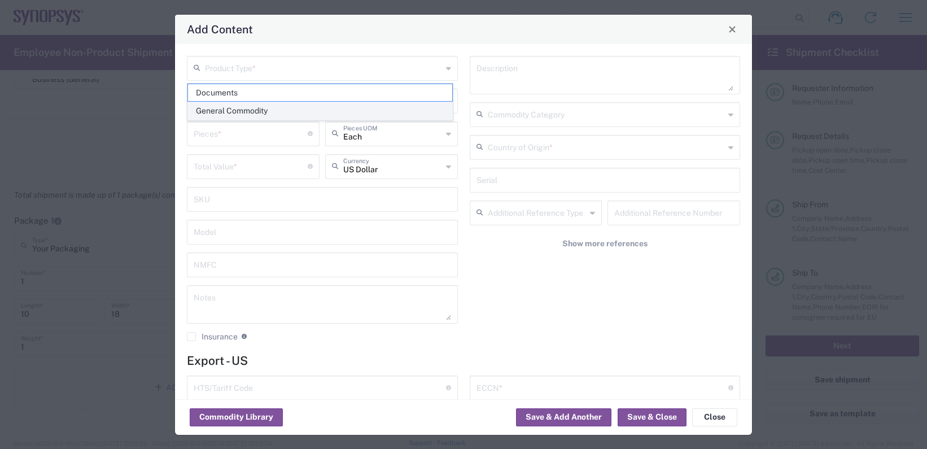
click at [259, 114] on span "General Commodity" at bounding box center [320, 110] width 264 height 17
type input "General Commodity"
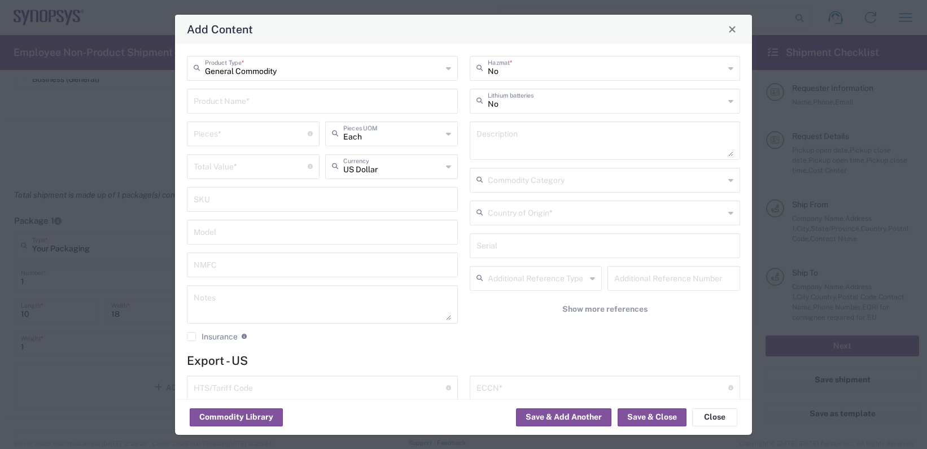
click at [257, 100] on input "text" at bounding box center [322, 100] width 257 height 20
type input "Samples of displays for Kindle devices"
type input "2"
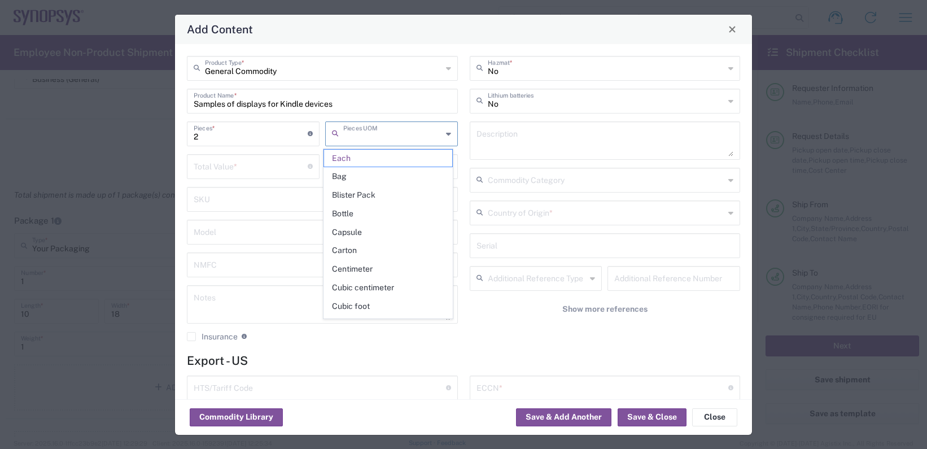
click at [239, 166] on input "number" at bounding box center [251, 166] width 114 height 20
type input "Each"
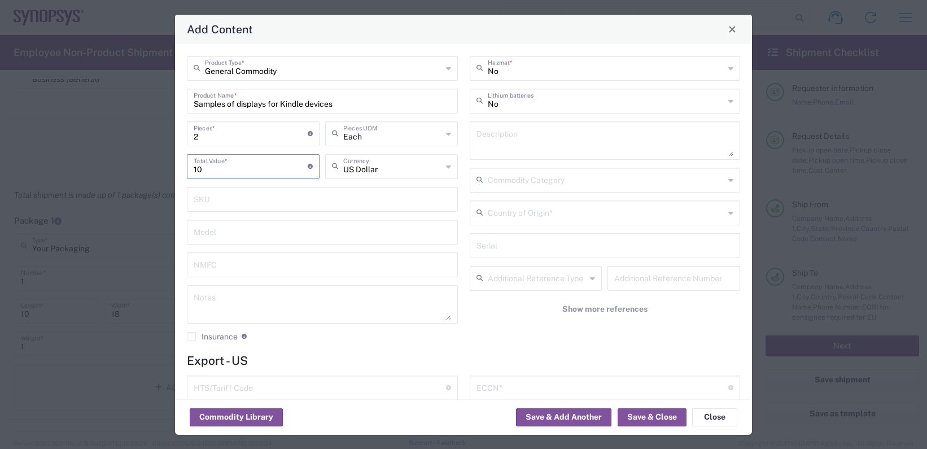
type input "10"
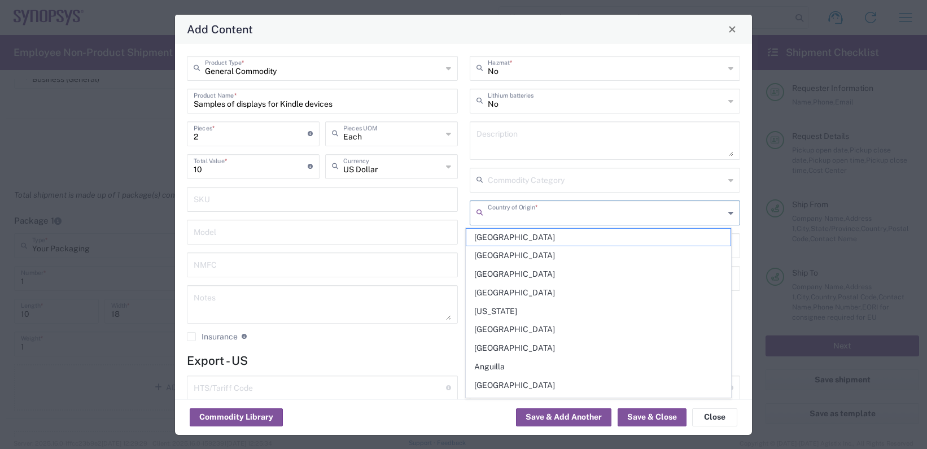
click at [583, 216] on input "text" at bounding box center [606, 212] width 237 height 20
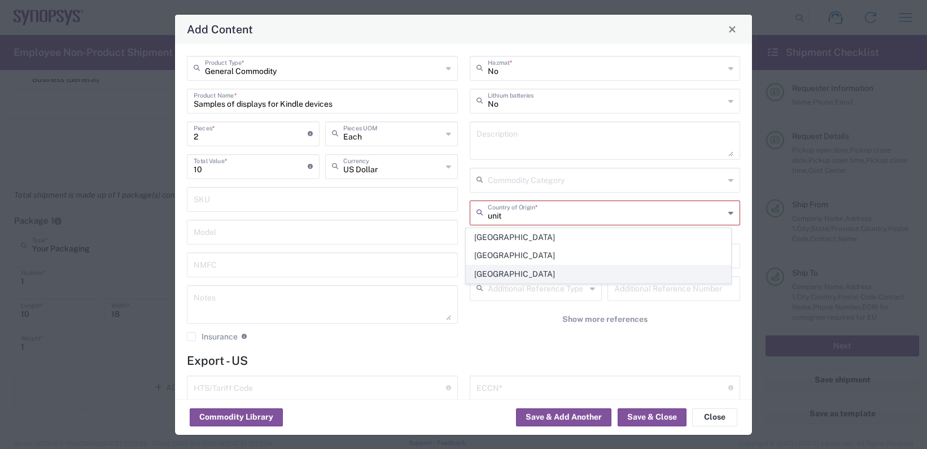
click at [508, 276] on span "United States" at bounding box center [598, 273] width 264 height 17
type input "United States"
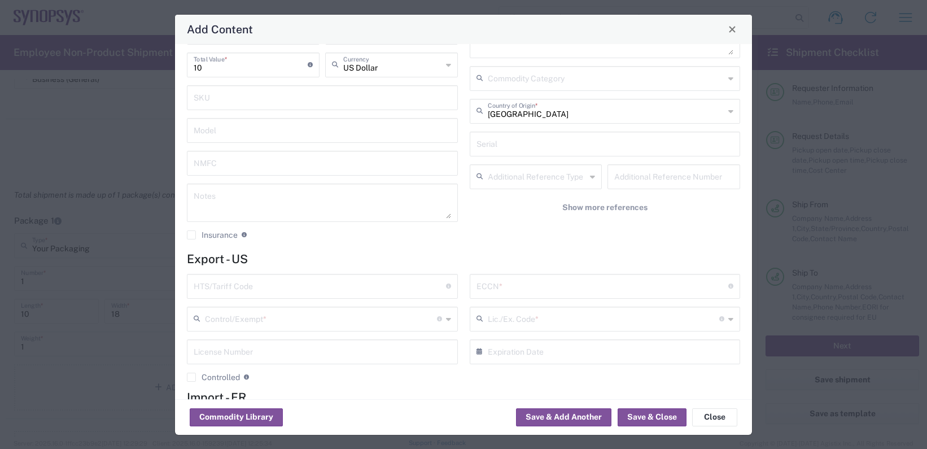
scroll to position [169, 0]
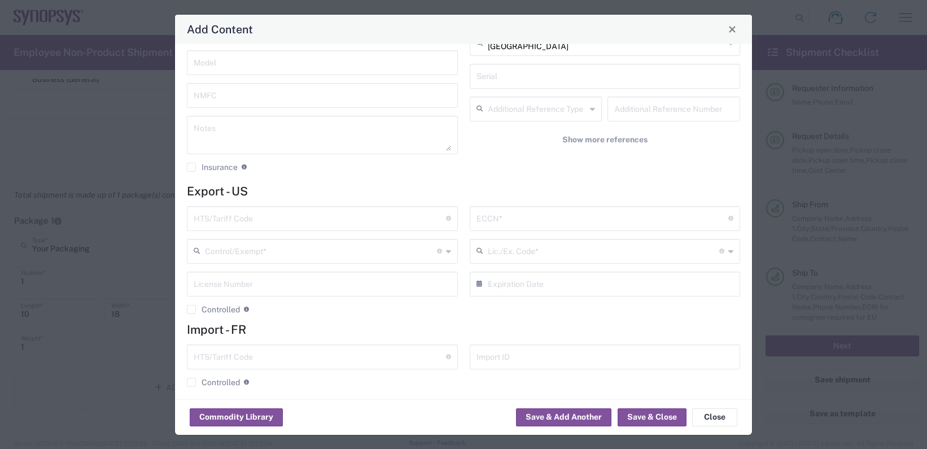
click at [266, 220] on input "text" at bounding box center [320, 218] width 252 height 20
paste input "8524.19.0000"
type input "8524.19.0000"
click at [515, 219] on input "text" at bounding box center [602, 218] width 252 height 20
type input "EAR99"
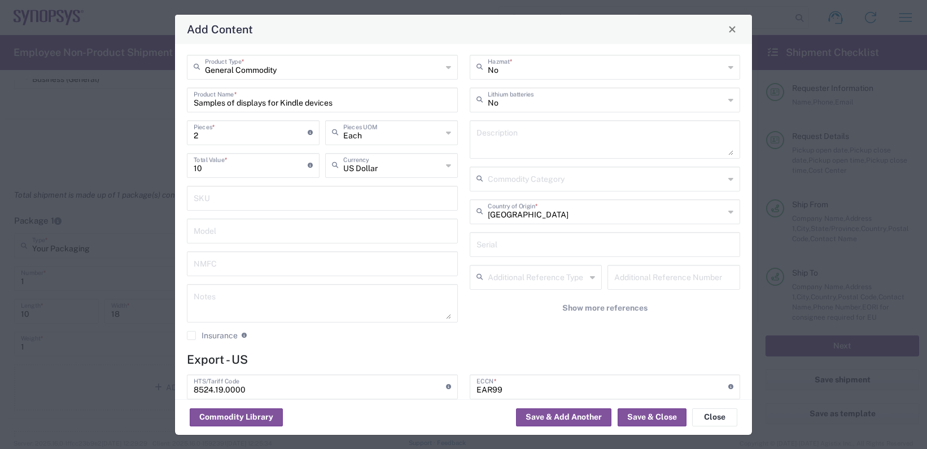
scroll to position [0, 0]
click at [200, 135] on input "2" at bounding box center [251, 133] width 114 height 20
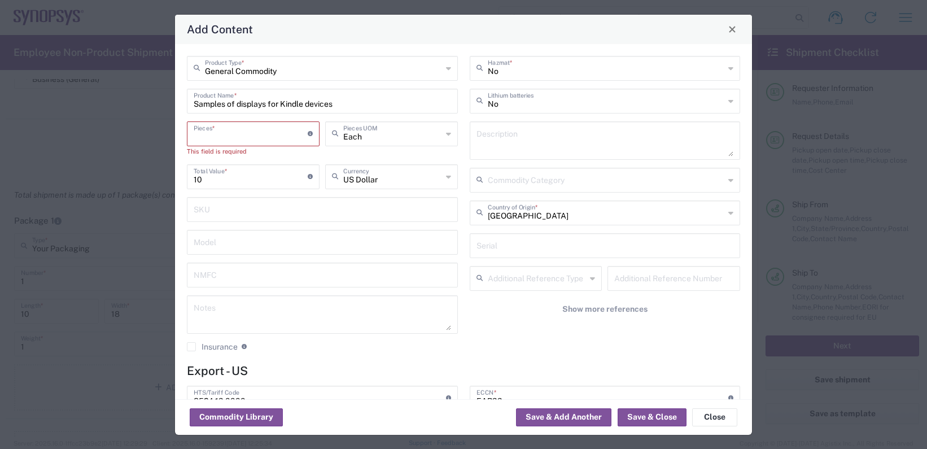
type input "6"
type input "60"
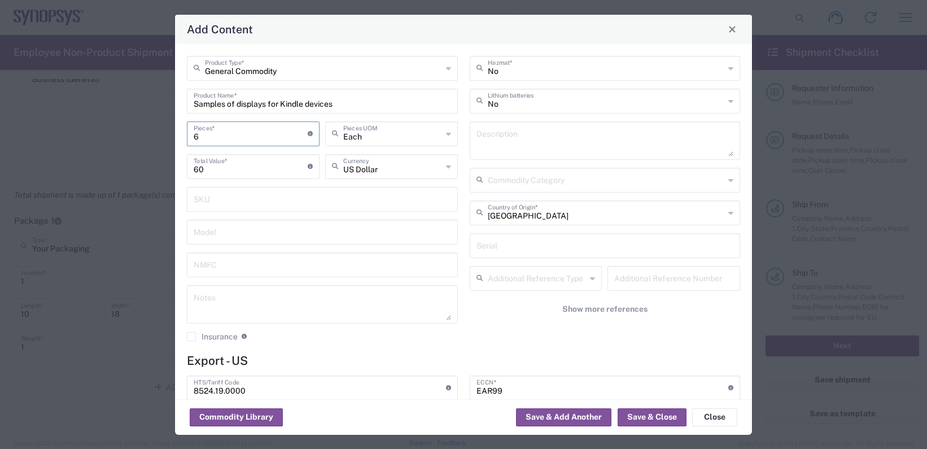
type input "6"
drag, startPoint x: 234, startPoint y: 103, endPoint x: 378, endPoint y: 102, distance: 143.9
click at [378, 102] on input "Samples of displays for Kindle devices" at bounding box center [322, 100] width 257 height 20
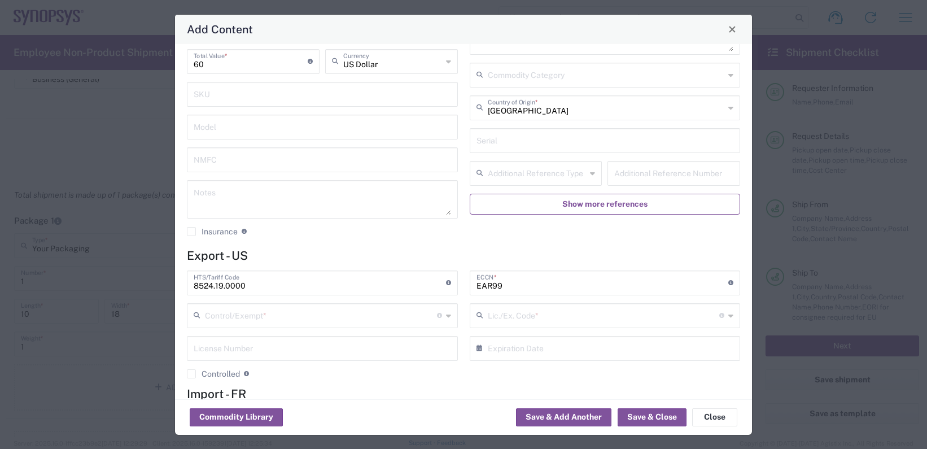
scroll to position [177, 0]
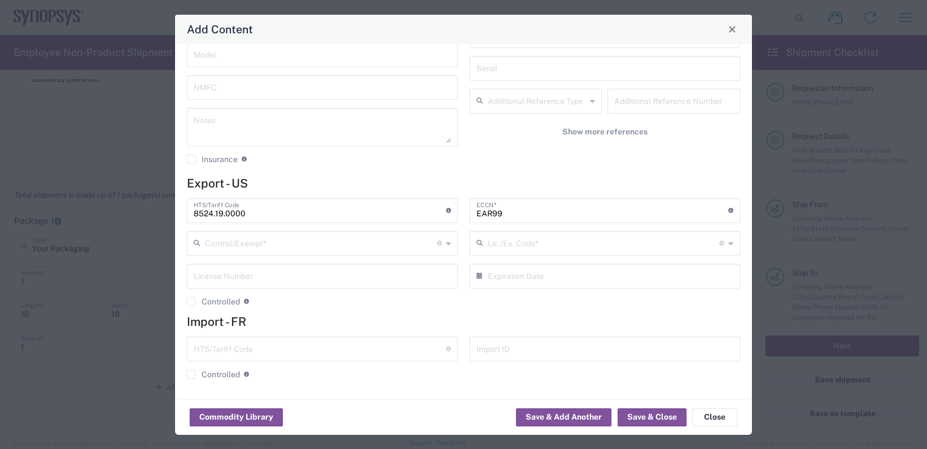
type input "Samples for scattered measurements"
click at [194, 240] on icon at bounding box center [199, 243] width 11 height 18
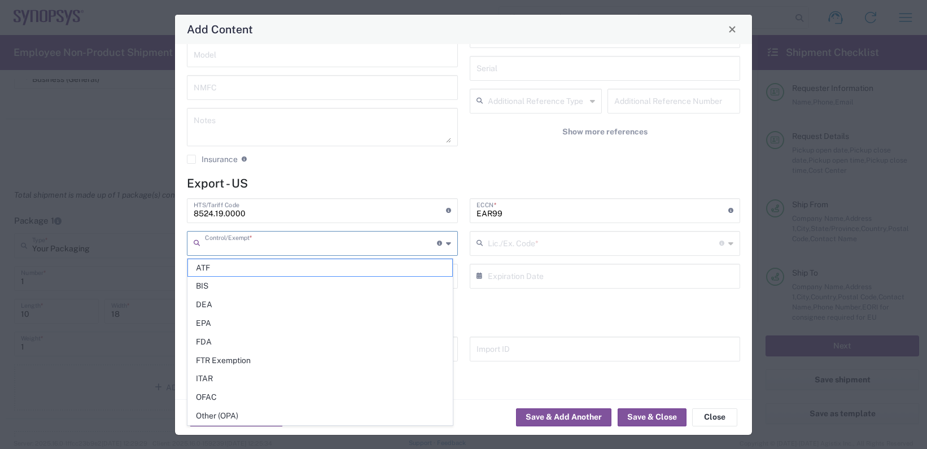
click at [476, 242] on icon at bounding box center [481, 243] width 11 height 18
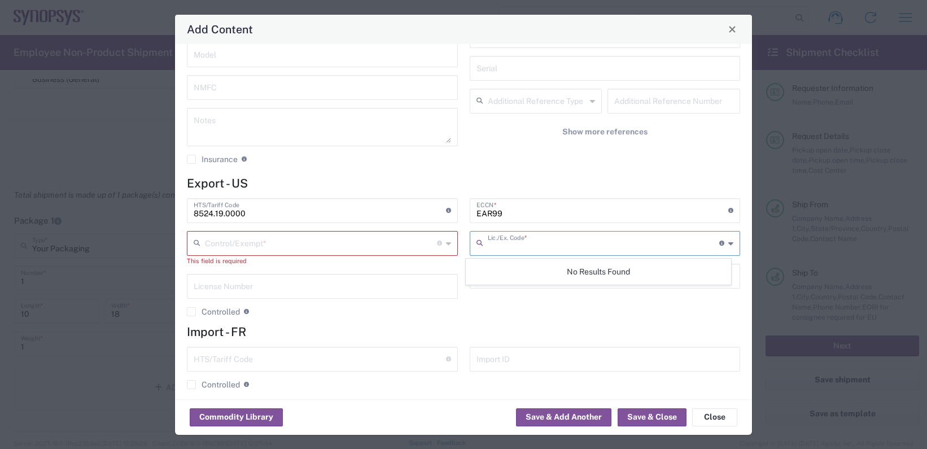
click at [552, 333] on h4 "Import - FR" at bounding box center [463, 331] width 553 height 14
click at [640, 416] on button "Save & Close" at bounding box center [651, 417] width 69 height 18
click at [705, 415] on button "Close" at bounding box center [714, 417] width 45 height 18
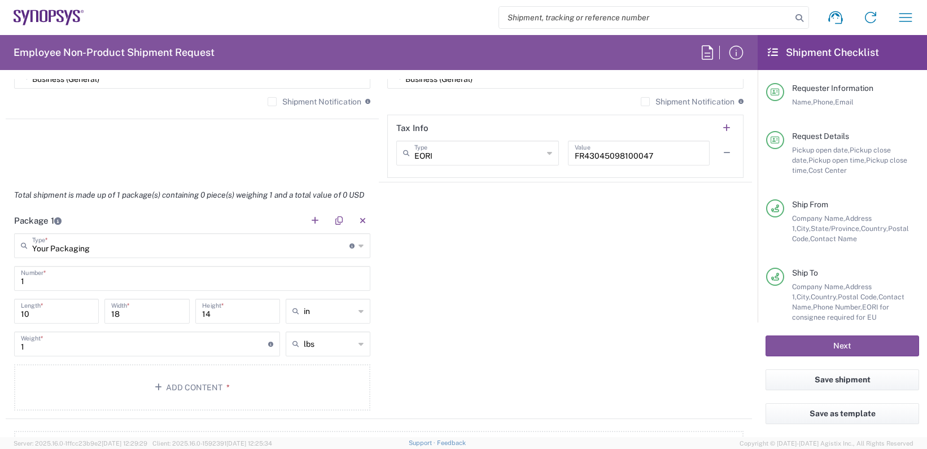
click at [59, 346] on input "1" at bounding box center [144, 343] width 247 height 20
type input "3"
click at [490, 336] on div "Package 1 Your Packaging Type * Material used to package goods Bale(s) Basket(s…" at bounding box center [379, 313] width 746 height 211
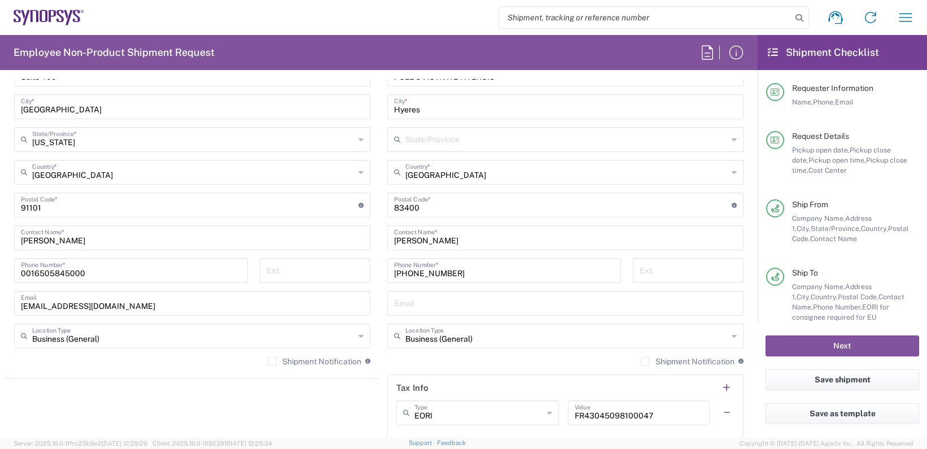
scroll to position [621, 0]
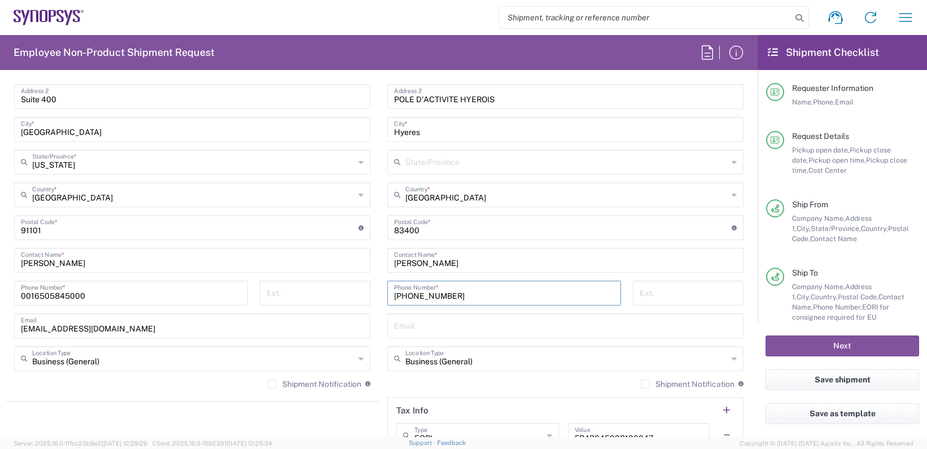
drag, startPoint x: 460, startPoint y: 293, endPoint x: 388, endPoint y: 288, distance: 73.0
click at [388, 288] on div "+33-4-57-60-99-15 Phone Number *" at bounding box center [504, 292] width 234 height 25
